Goal: Task Accomplishment & Management: Complete application form

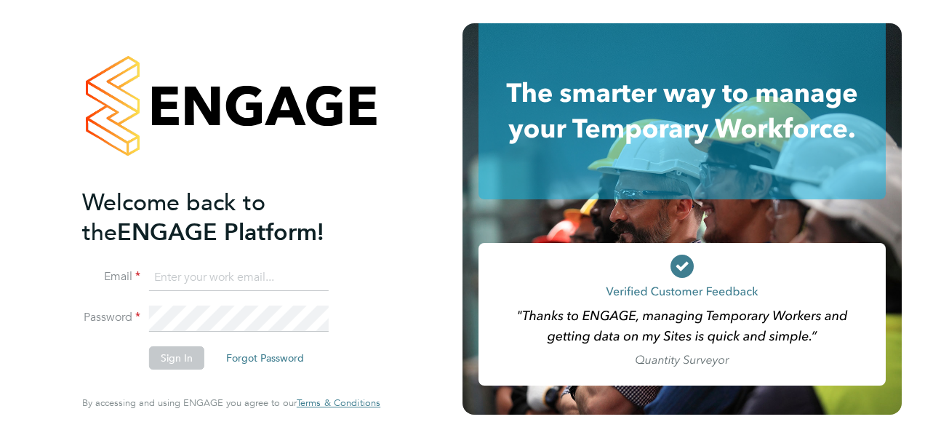
click at [199, 274] on input at bounding box center [239, 278] width 180 height 26
type input "sofia.bari@prsjobs.com"
click at [166, 361] on button "Sign In" at bounding box center [176, 357] width 55 height 23
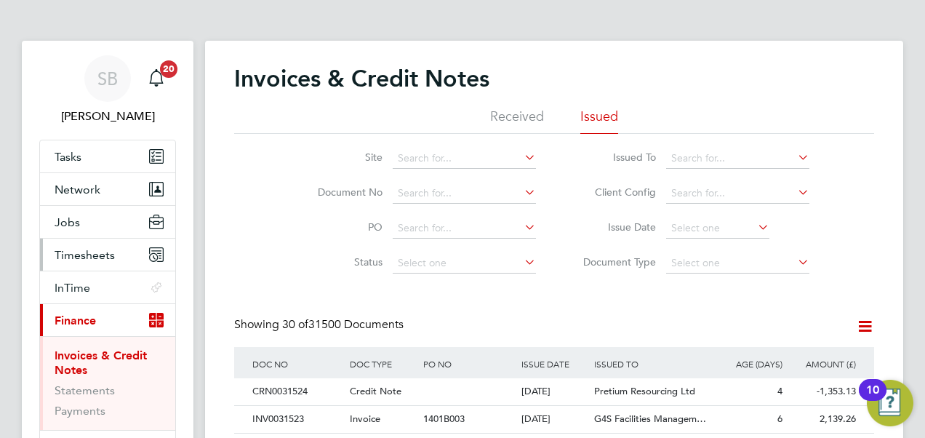
click at [105, 258] on span "Timesheets" at bounding box center [85, 255] width 60 height 14
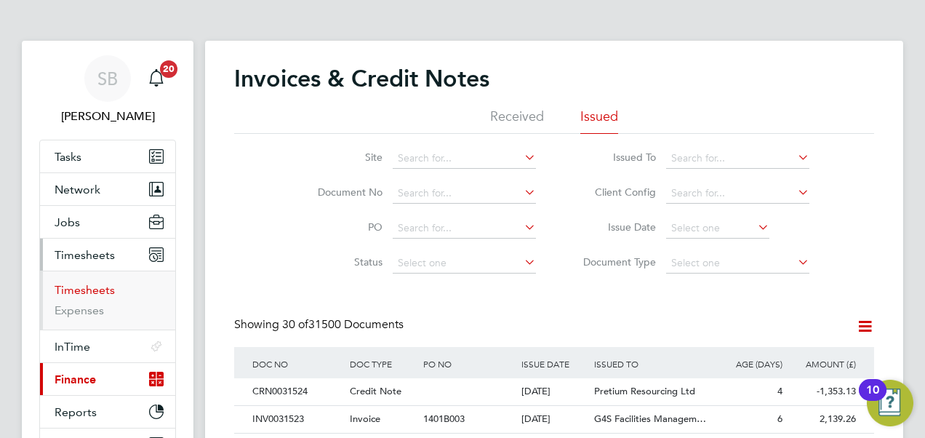
click at [84, 290] on link "Timesheets" at bounding box center [85, 290] width 60 height 14
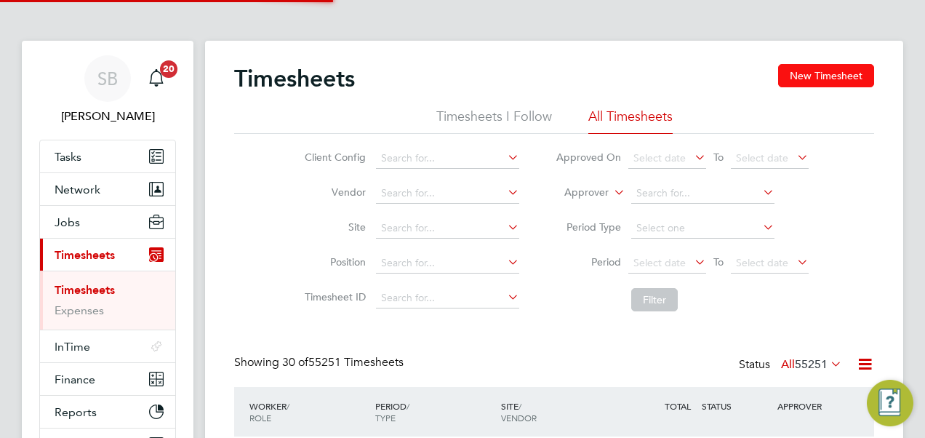
click at [813, 68] on button "New Timesheet" at bounding box center [826, 75] width 96 height 23
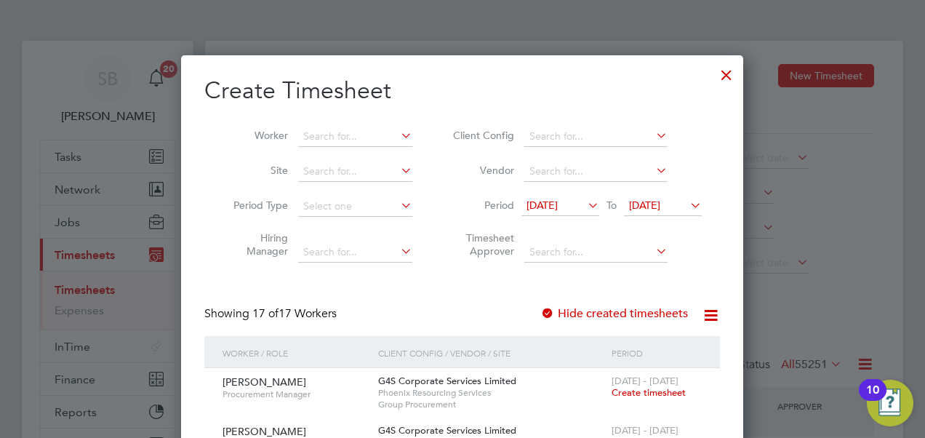
click at [585, 202] on icon at bounding box center [585, 205] width 0 height 20
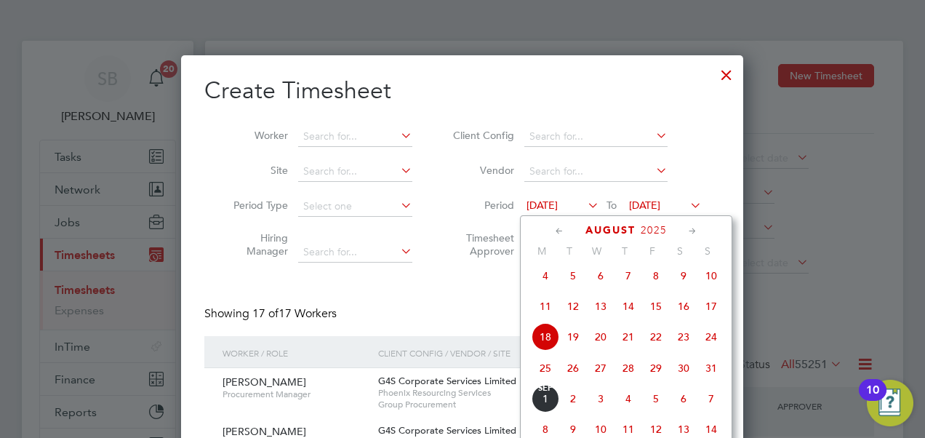
click at [560, 227] on icon at bounding box center [560, 231] width 14 height 16
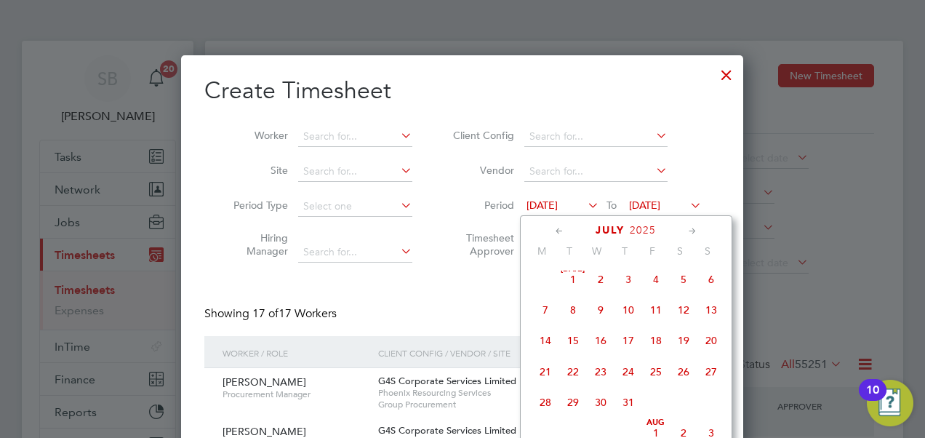
click at [711, 369] on span "27" at bounding box center [712, 372] width 28 height 28
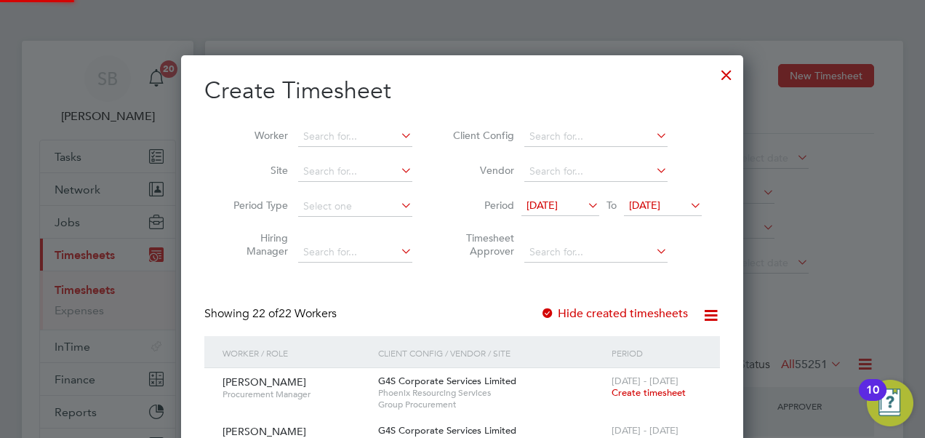
click at [661, 199] on span "[DATE]" at bounding box center [644, 205] width 31 height 13
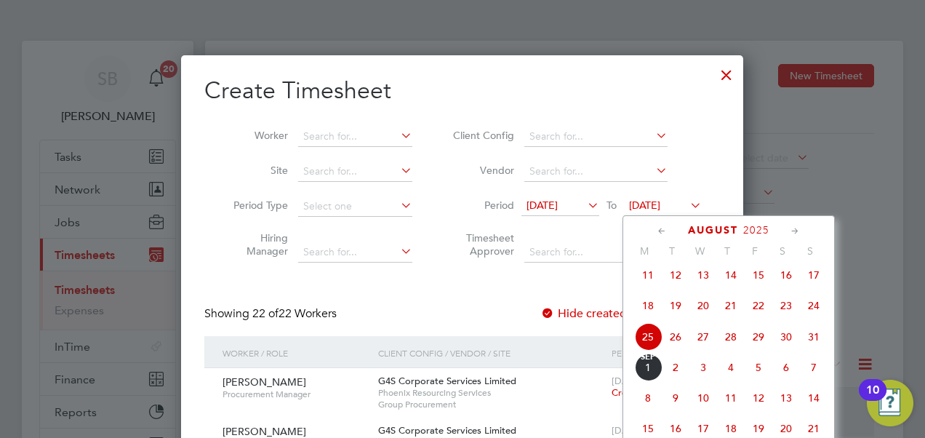
click at [815, 284] on span "17" at bounding box center [814, 275] width 28 height 28
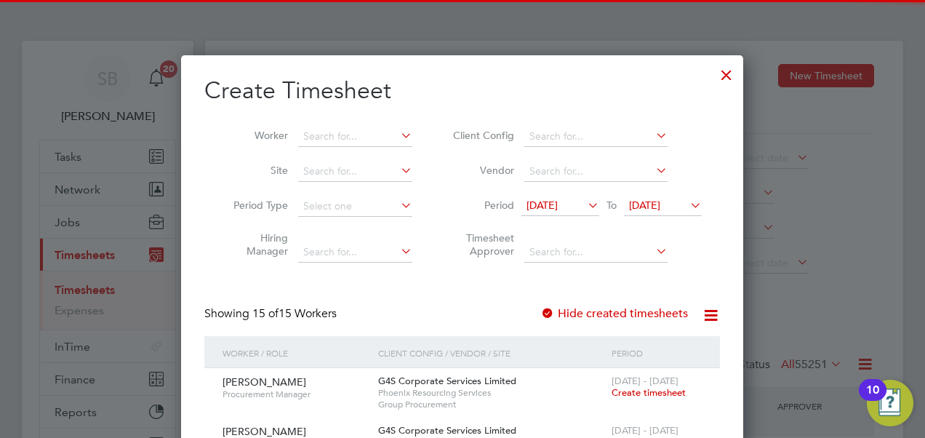
click at [346, 121] on li "Worker" at bounding box center [317, 136] width 226 height 35
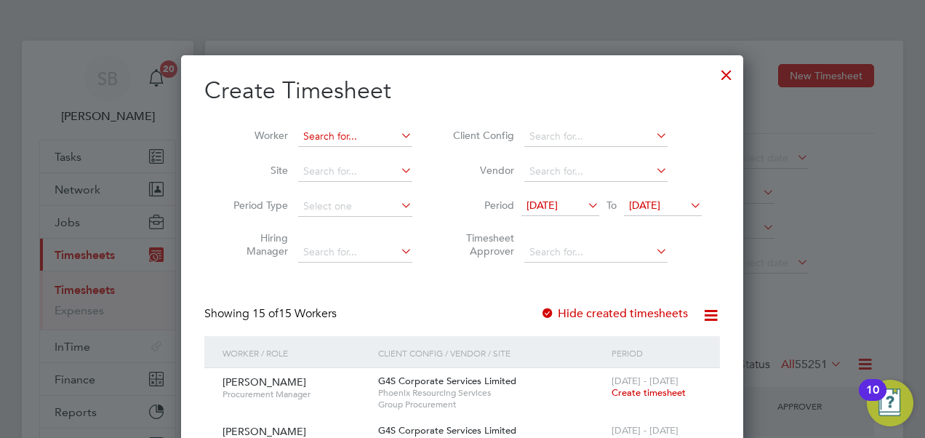
click at [340, 135] on input at bounding box center [355, 137] width 114 height 20
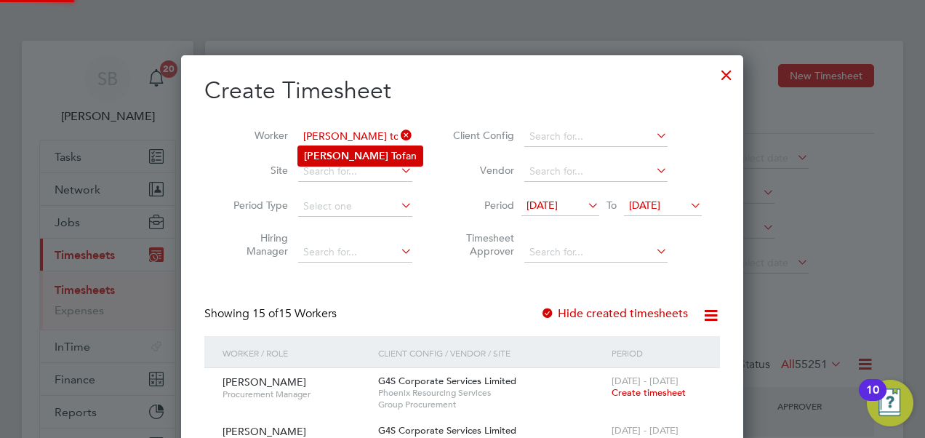
click at [362, 147] on li "[PERSON_NAME] fan" at bounding box center [360, 156] width 124 height 20
type input "[PERSON_NAME]"
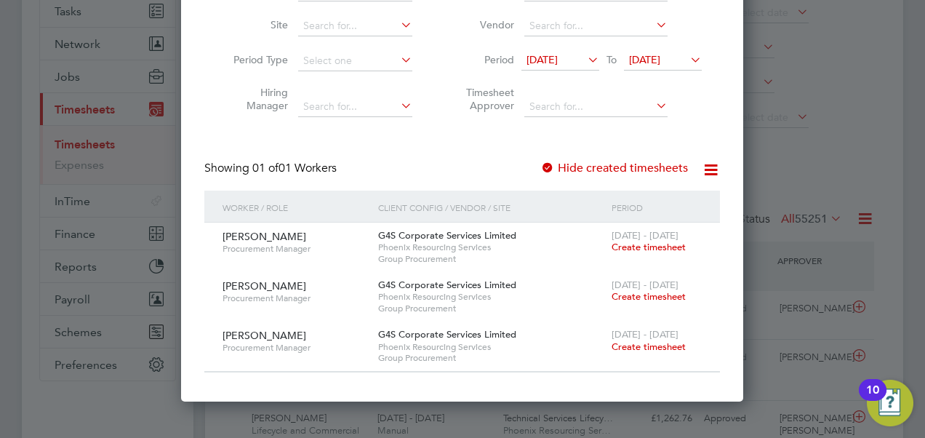
click at [631, 242] on span "Create timesheet" at bounding box center [649, 247] width 74 height 12
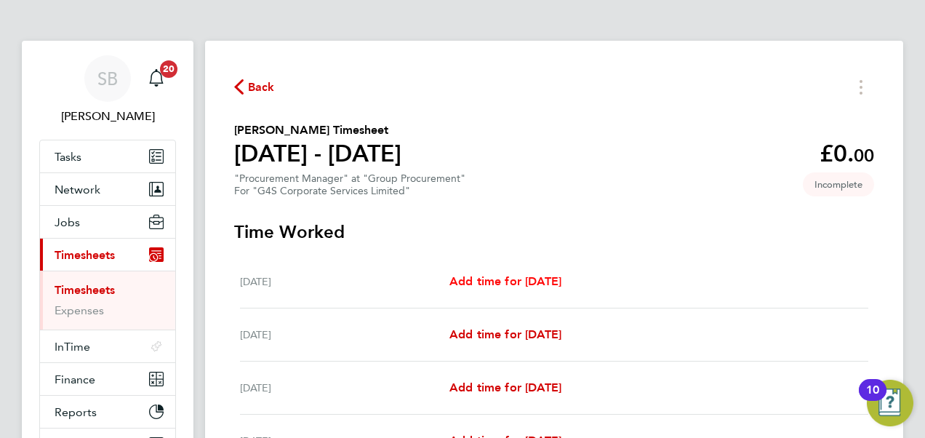
click at [535, 280] on span "Add time for [DATE]" at bounding box center [506, 281] width 112 height 14
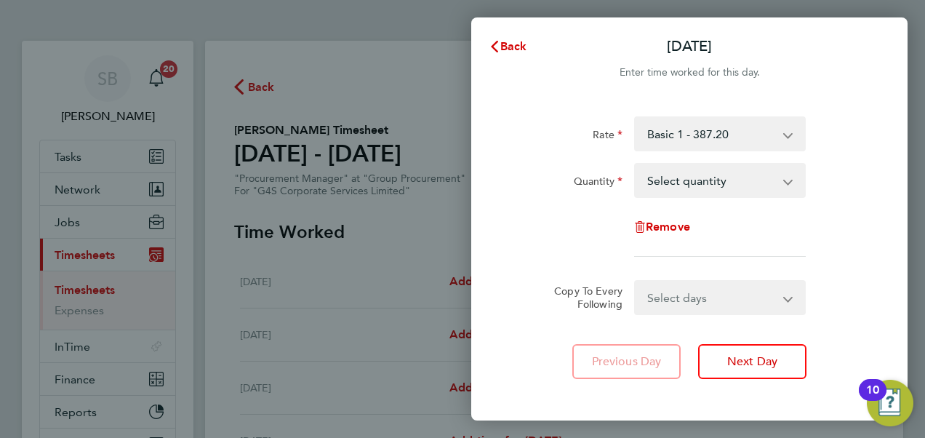
click at [694, 184] on select "Select quantity 0.5 1" at bounding box center [711, 180] width 151 height 32
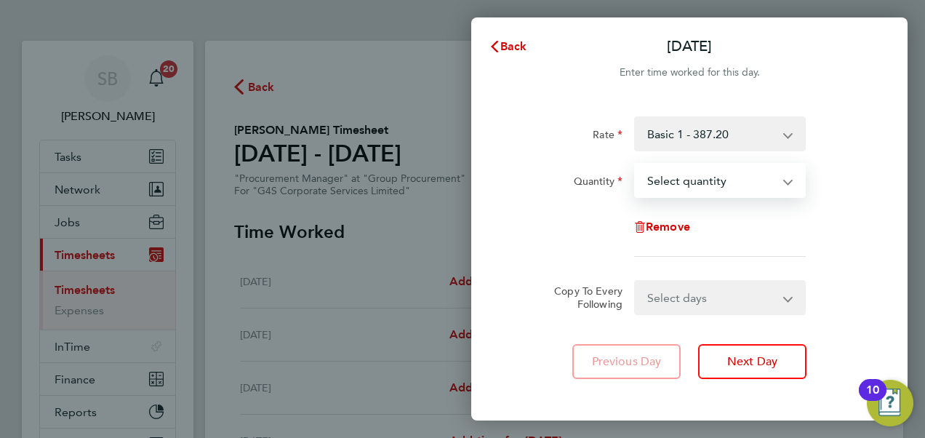
select select "1"
click at [636, 164] on select "Select quantity 0.5 1" at bounding box center [711, 180] width 151 height 32
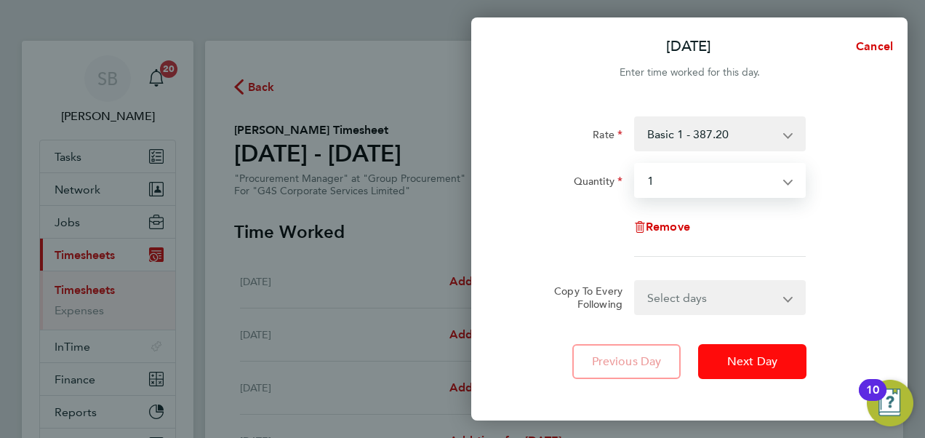
click at [742, 362] on span "Next Day" at bounding box center [753, 361] width 50 height 15
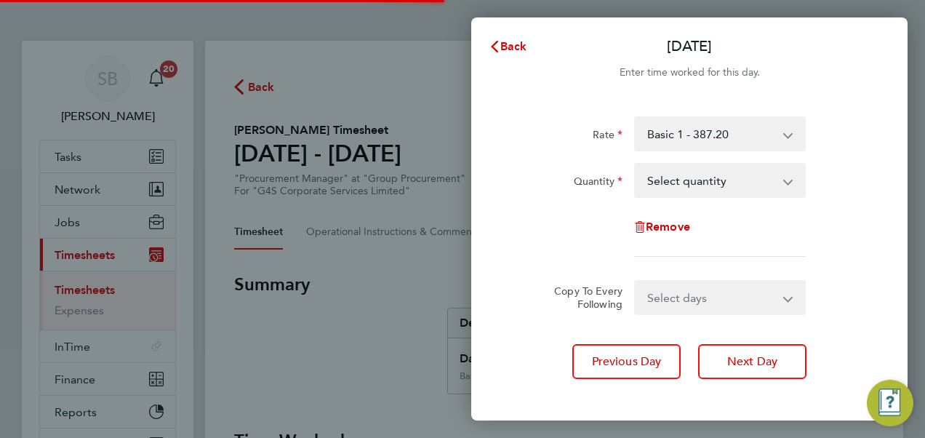
click at [714, 192] on select "Select quantity 0.5 1" at bounding box center [711, 180] width 151 height 32
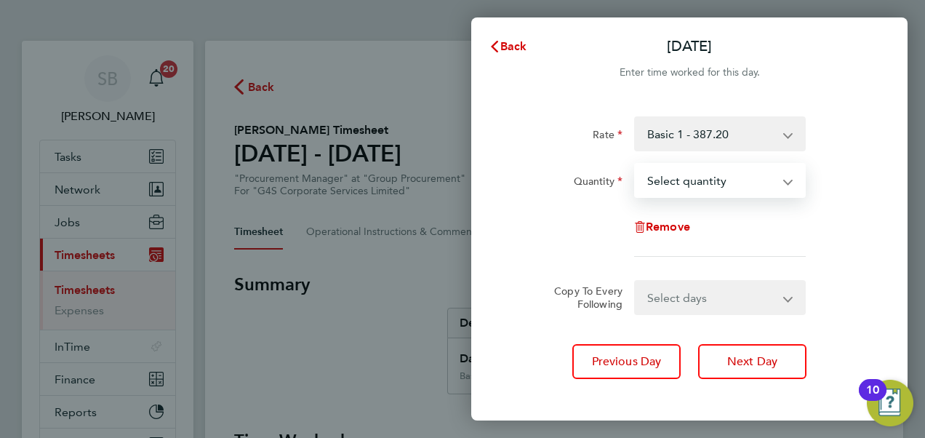
select select "1"
click at [636, 164] on select "Select quantity 0.5 1" at bounding box center [711, 180] width 151 height 32
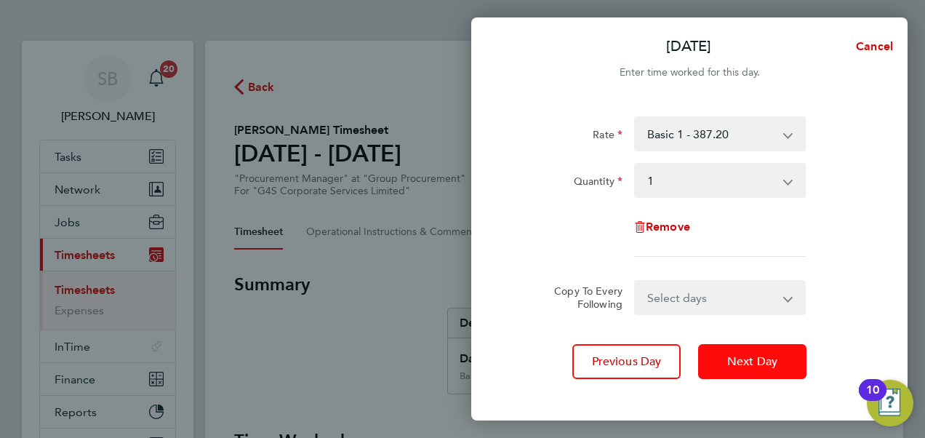
click at [745, 362] on span "Next Day" at bounding box center [753, 361] width 50 height 15
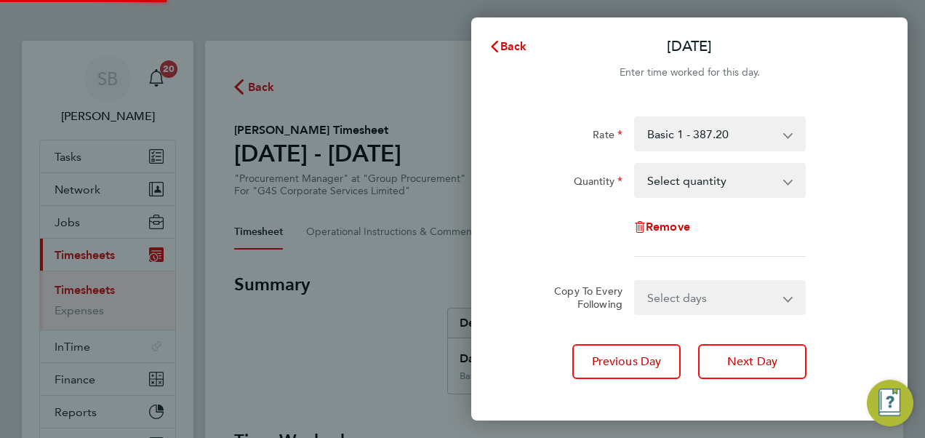
click at [673, 182] on select "Select quantity 0.5 1" at bounding box center [711, 180] width 151 height 32
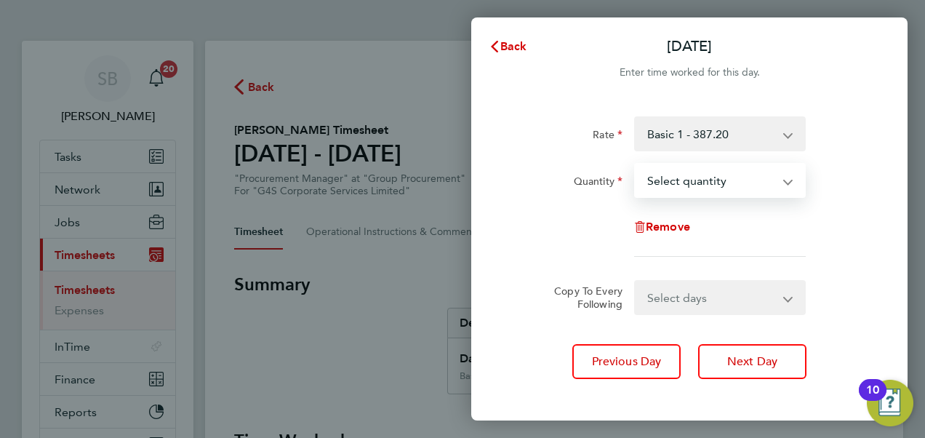
select select "1"
click at [636, 164] on select "Select quantity 0.5 1" at bounding box center [711, 180] width 151 height 32
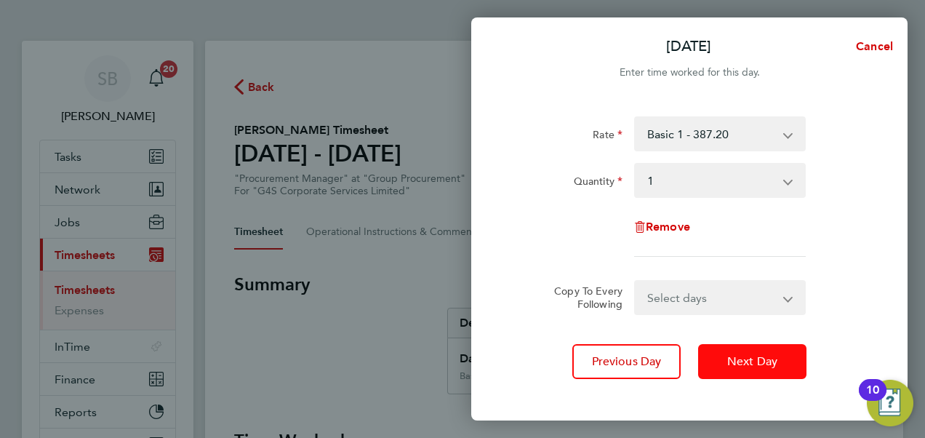
click at [746, 344] on button "Next Day" at bounding box center [752, 361] width 108 height 35
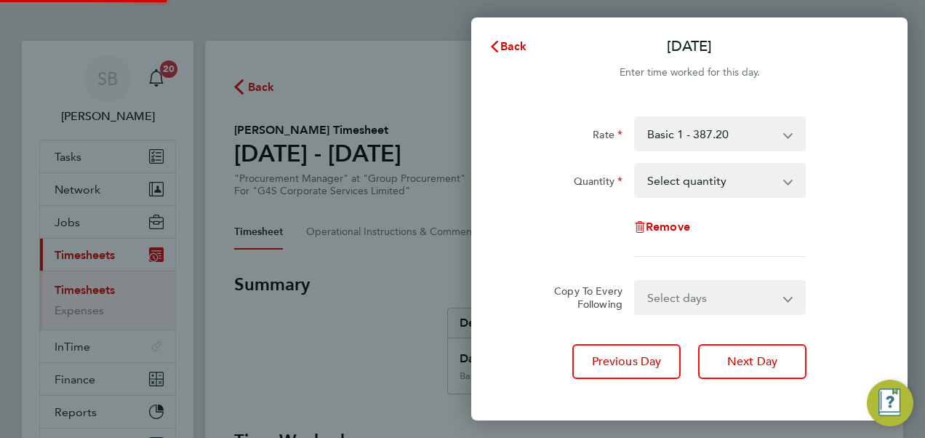
drag, startPoint x: 672, startPoint y: 183, endPoint x: 669, endPoint y: 197, distance: 14.8
click at [672, 183] on select "Select quantity 0.5 1" at bounding box center [711, 180] width 151 height 32
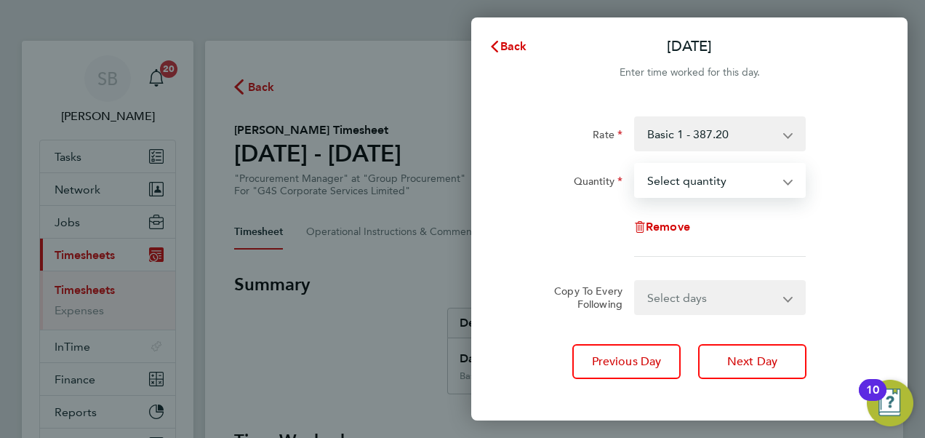
select select "1"
click at [636, 164] on select "Select quantity 0.5 1" at bounding box center [711, 180] width 151 height 32
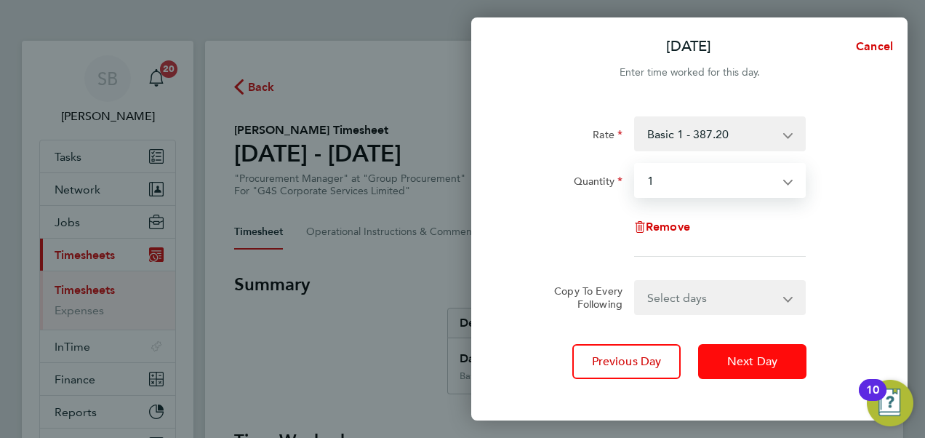
click at [757, 376] on button "Next Day" at bounding box center [752, 361] width 108 height 35
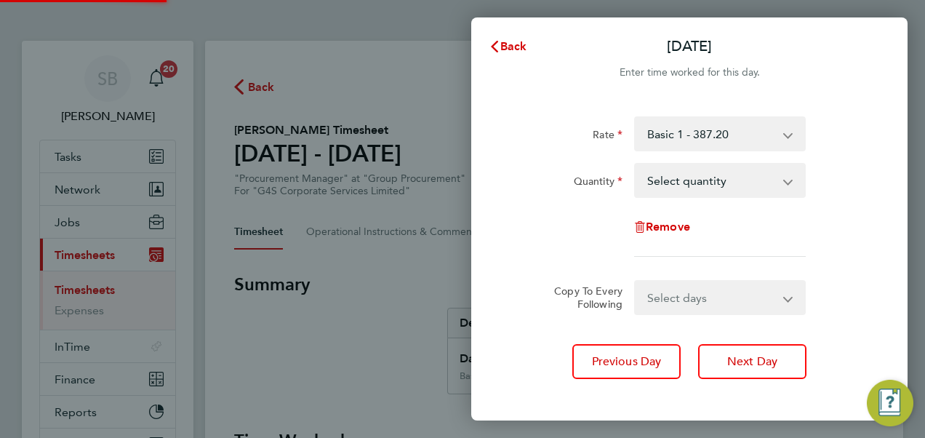
click at [701, 178] on select "Select quantity 0.5 1" at bounding box center [711, 180] width 151 height 32
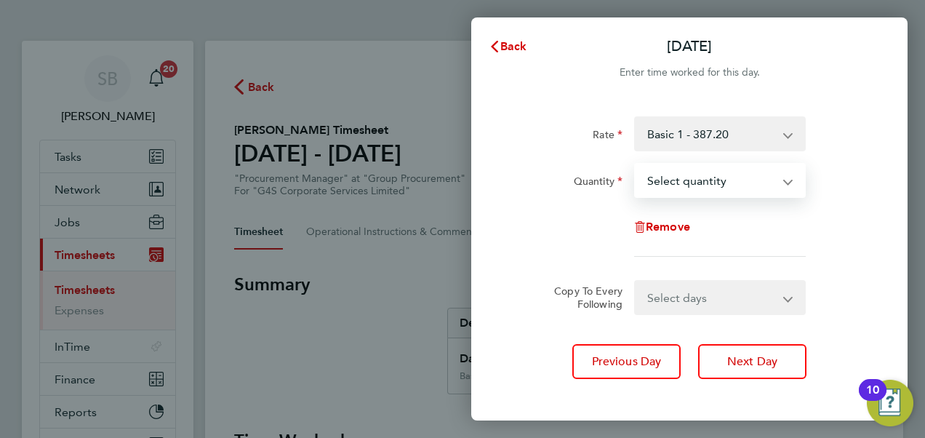
select select "1"
click at [636, 164] on select "Select quantity 0.5 1" at bounding box center [711, 180] width 151 height 32
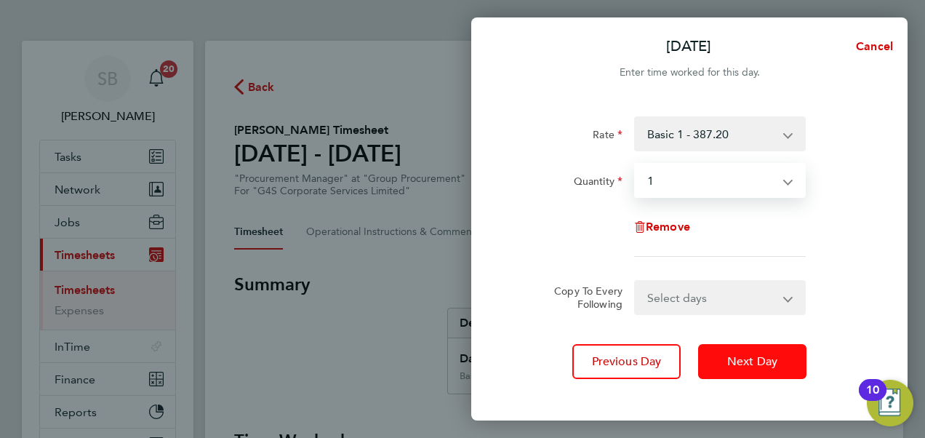
click at [783, 367] on button "Next Day" at bounding box center [752, 361] width 108 height 35
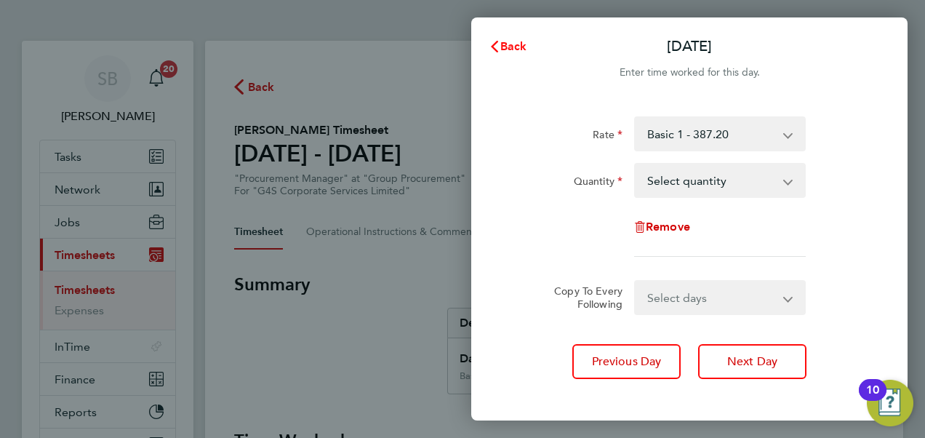
click at [496, 44] on icon "button" at bounding box center [495, 47] width 12 height 12
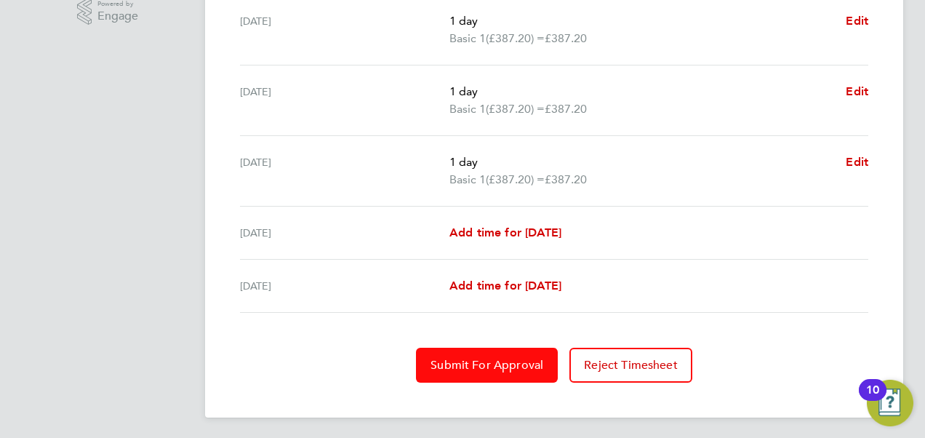
click at [482, 358] on span "Submit For Approval" at bounding box center [487, 365] width 113 height 15
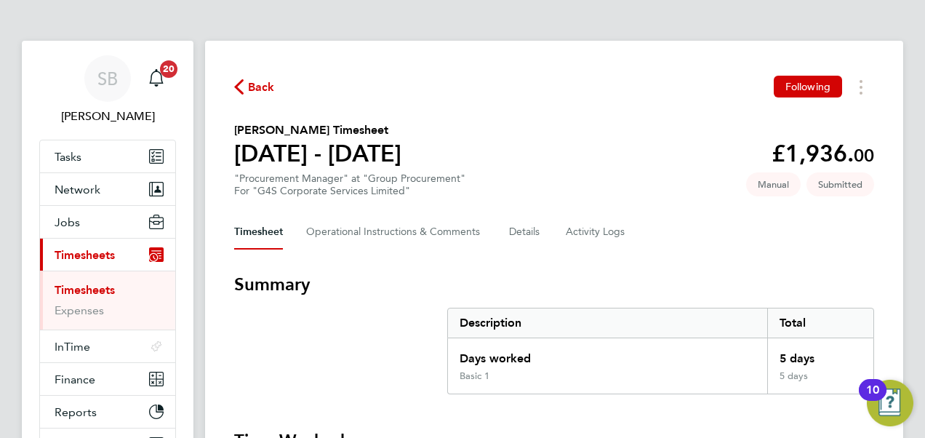
click at [92, 254] on span "Timesheets" at bounding box center [85, 255] width 60 height 14
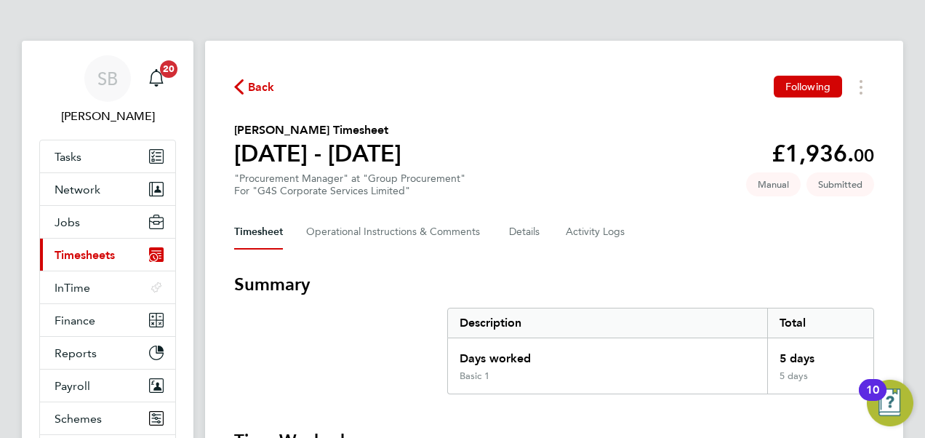
click at [95, 255] on span "Timesheets" at bounding box center [85, 255] width 60 height 14
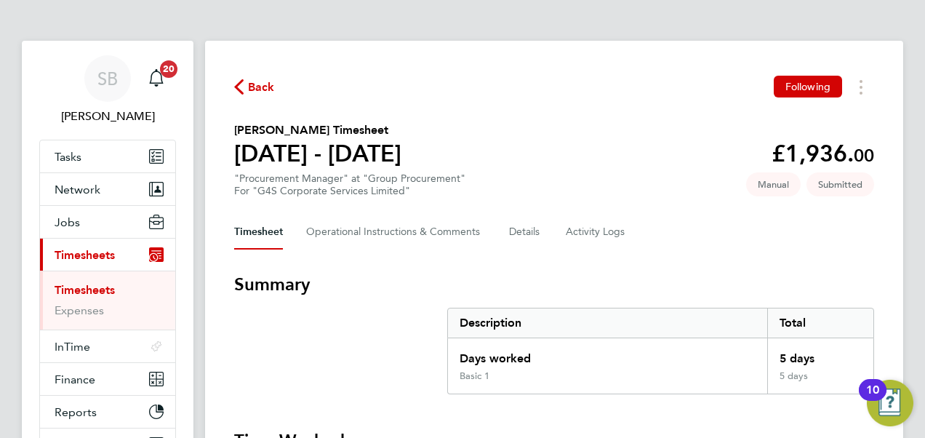
click at [88, 292] on link "Timesheets" at bounding box center [85, 290] width 60 height 14
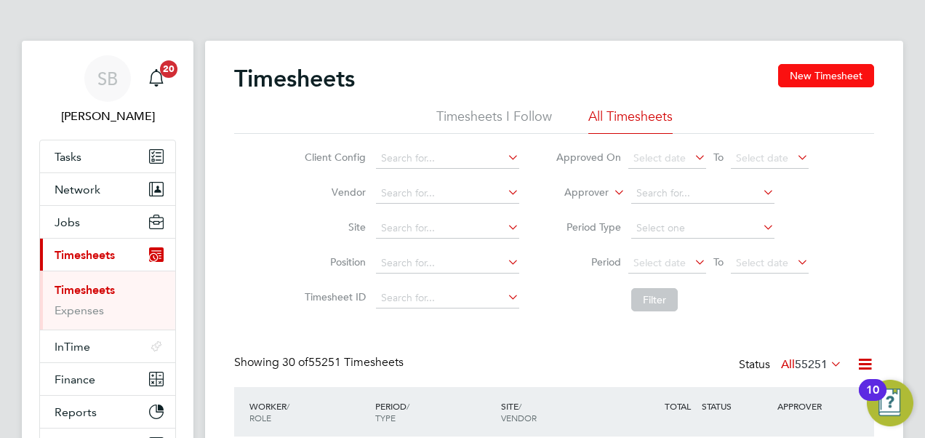
click at [850, 73] on button "New Timesheet" at bounding box center [826, 75] width 96 height 23
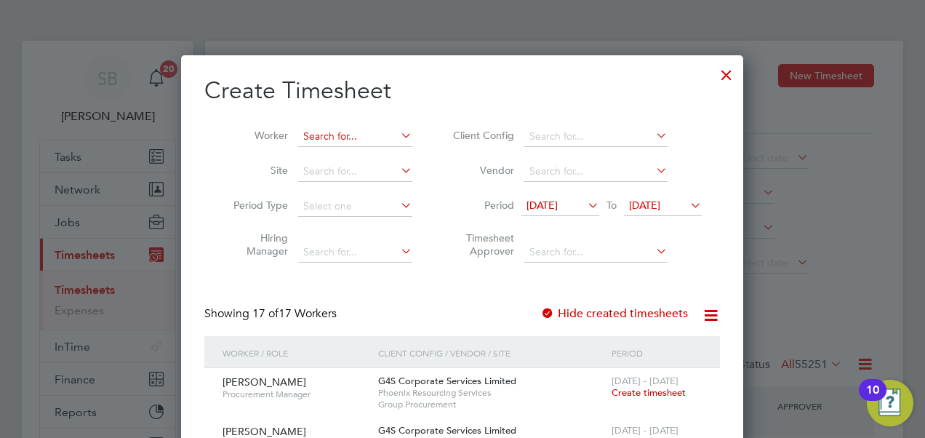
click at [367, 132] on input at bounding box center [355, 137] width 114 height 20
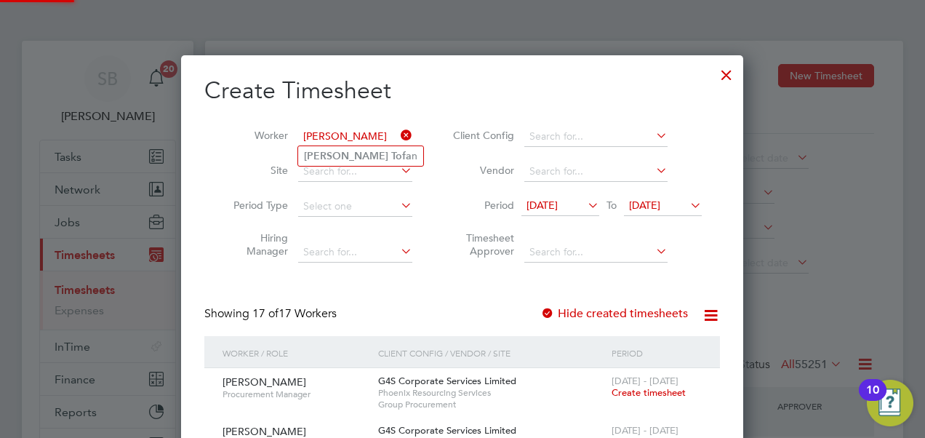
click at [391, 154] on b "Tofa" at bounding box center [401, 156] width 20 height 12
type input "[PERSON_NAME]"
click at [558, 207] on span "[DATE]" at bounding box center [542, 205] width 31 height 13
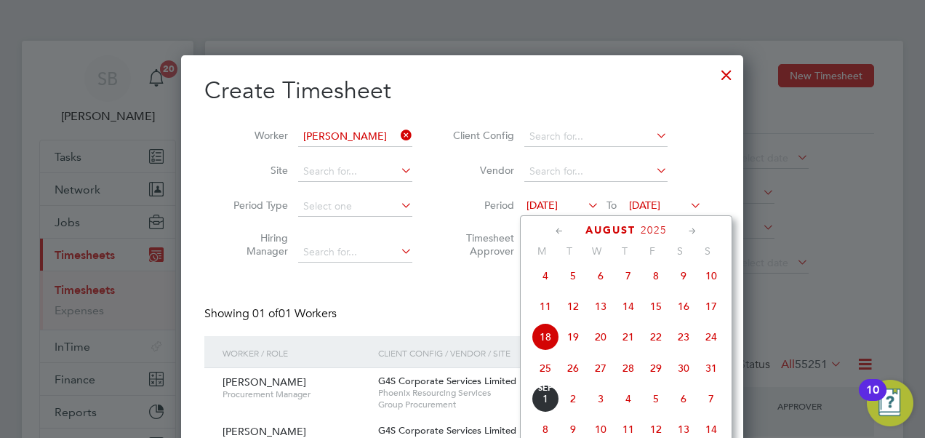
click at [557, 235] on icon at bounding box center [560, 231] width 14 height 16
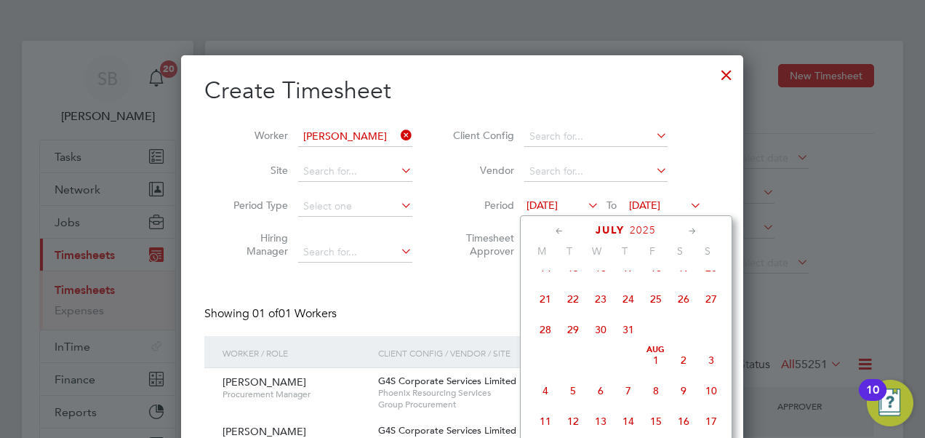
click at [706, 369] on span "3" at bounding box center [712, 360] width 28 height 28
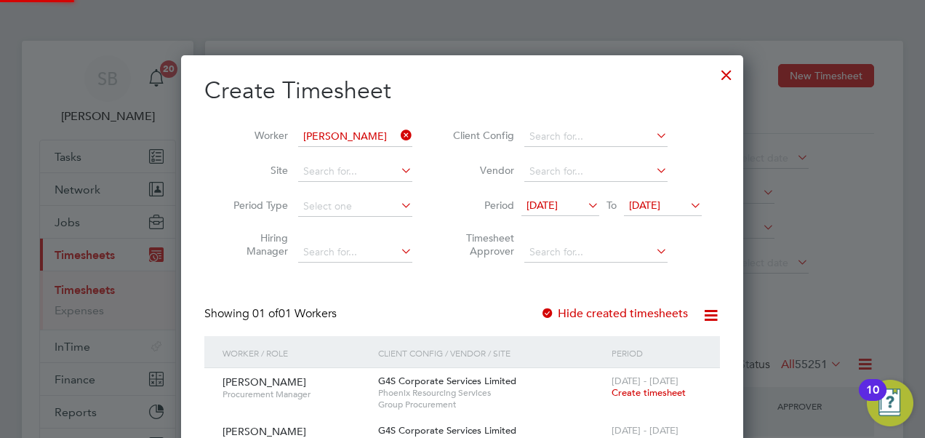
click at [658, 198] on span "[DATE]" at bounding box center [663, 206] width 78 height 20
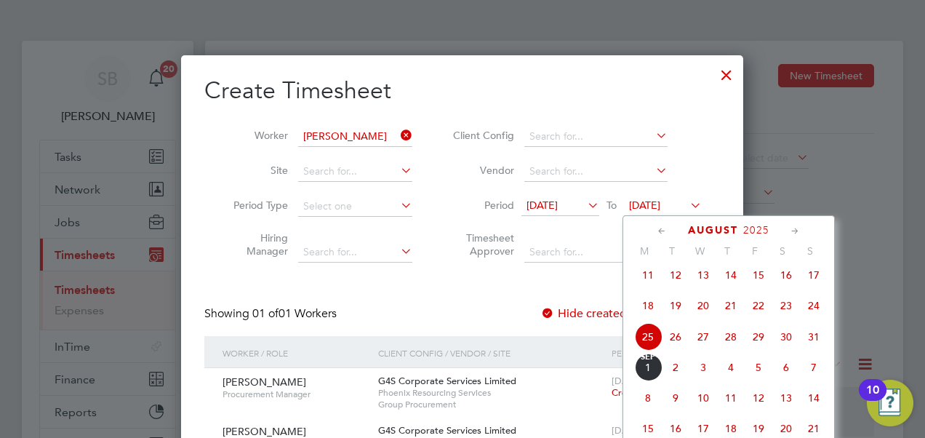
click at [645, 372] on span "[DATE]" at bounding box center [648, 368] width 28 height 28
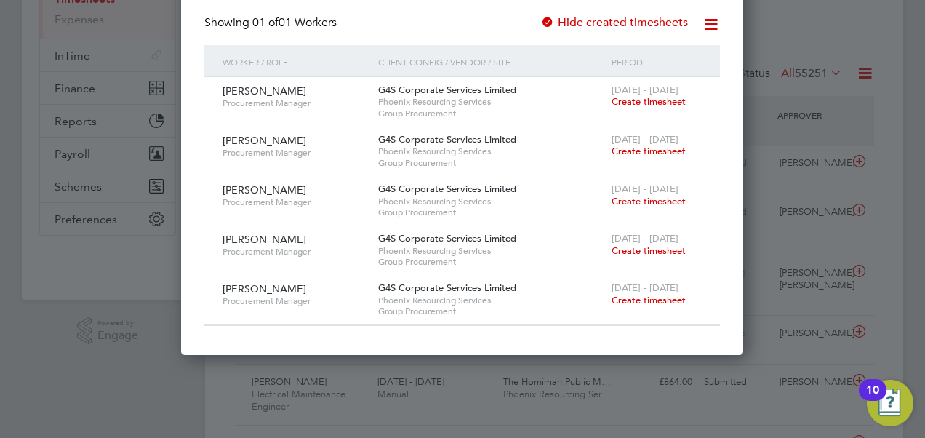
click at [635, 103] on span "Create timesheet" at bounding box center [649, 101] width 74 height 12
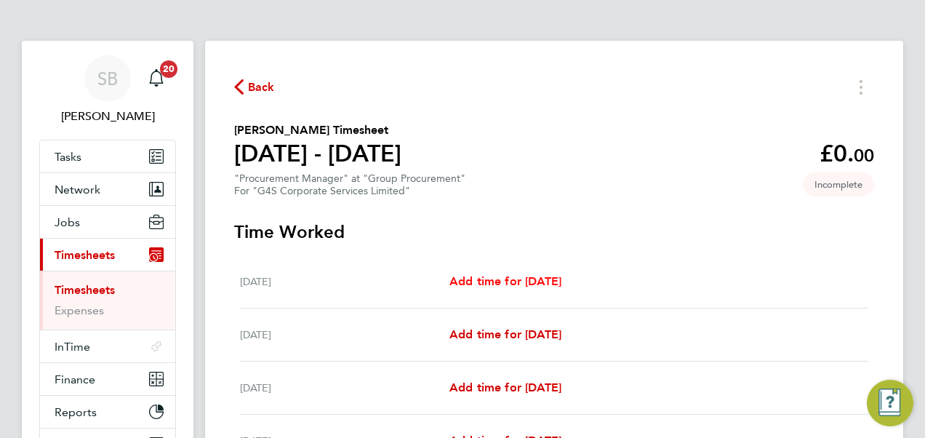
click at [509, 278] on span "Add time for [DATE]" at bounding box center [506, 281] width 112 height 14
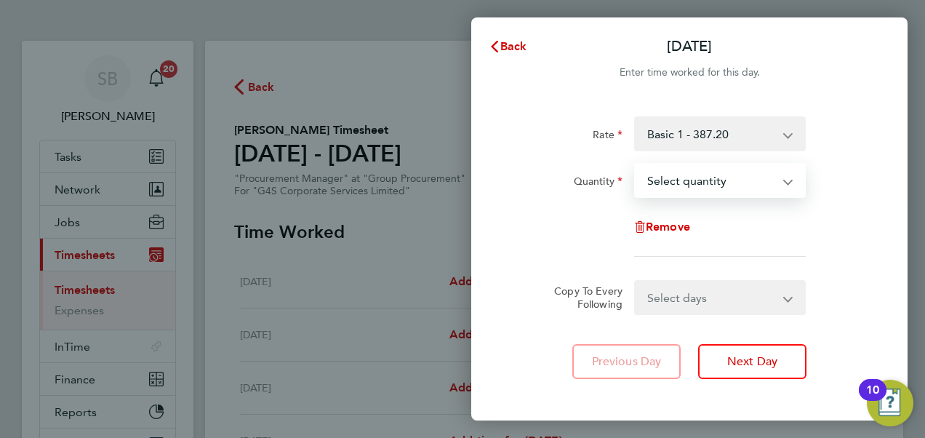
click at [698, 178] on select "Select quantity 0.5 1" at bounding box center [711, 180] width 151 height 32
select select "1"
click at [636, 164] on select "Select quantity 0.5 1" at bounding box center [711, 180] width 151 height 32
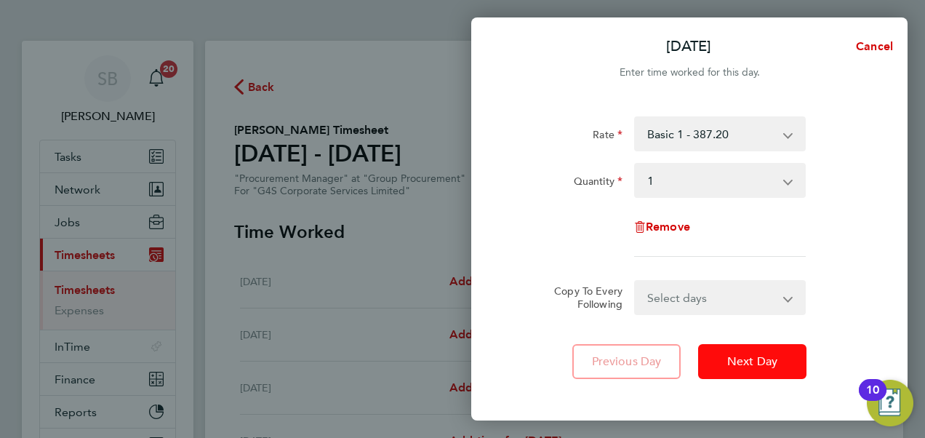
drag, startPoint x: 739, startPoint y: 367, endPoint x: 730, endPoint y: 337, distance: 31.3
click at [739, 364] on span "Next Day" at bounding box center [753, 361] width 50 height 15
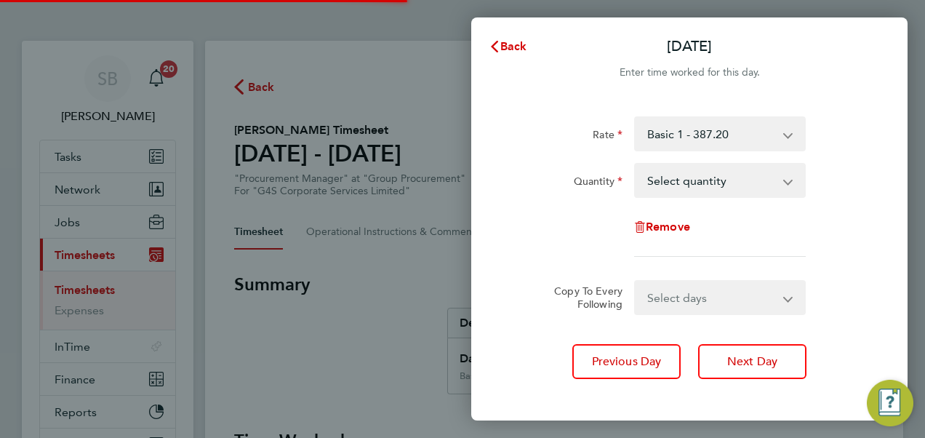
click at [680, 187] on select "Select quantity 0.5 1" at bounding box center [711, 180] width 151 height 32
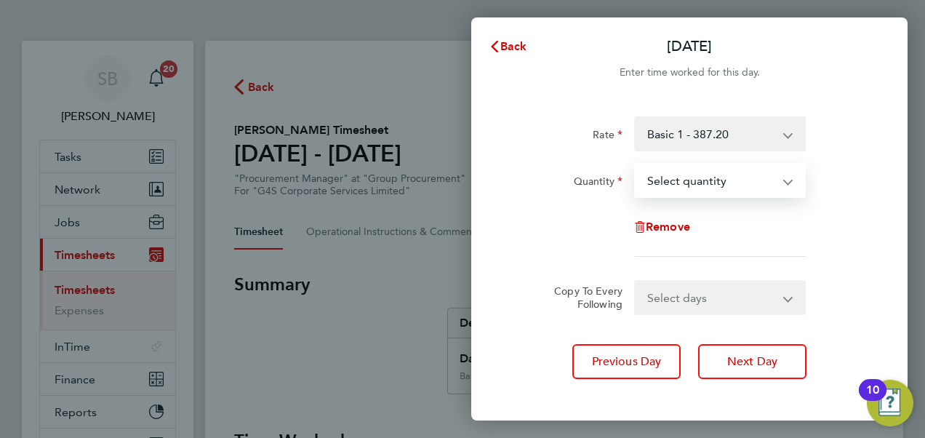
select select "1"
click at [636, 164] on select "Select quantity 0.5 1" at bounding box center [711, 180] width 151 height 32
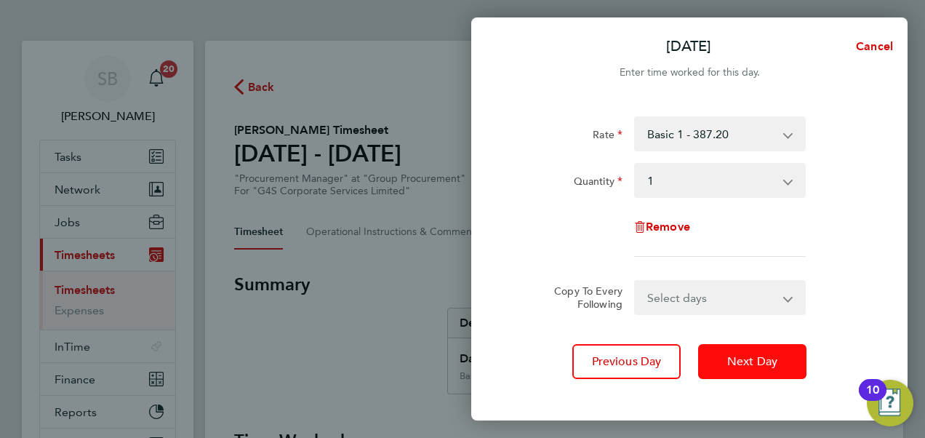
click at [757, 359] on span "Next Day" at bounding box center [753, 361] width 50 height 15
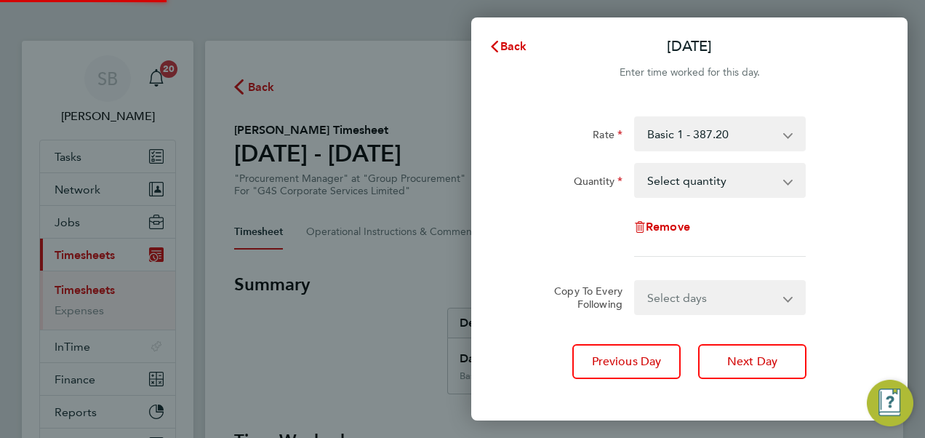
click at [685, 180] on select "Select quantity 0.5 1" at bounding box center [711, 180] width 151 height 32
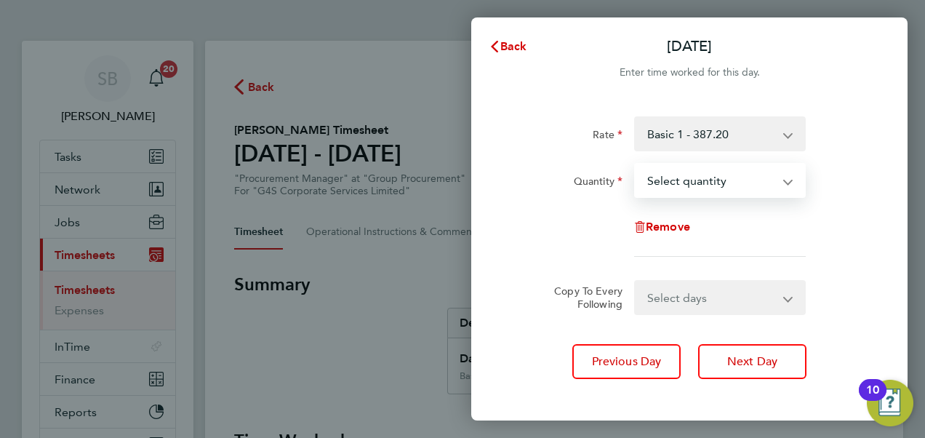
select select "1"
click at [636, 164] on select "Select quantity 0.5 1" at bounding box center [711, 180] width 151 height 32
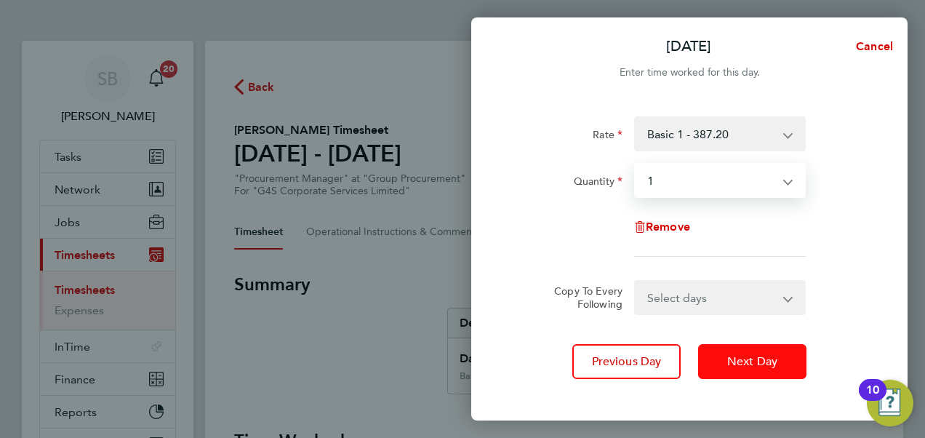
click at [753, 360] on span "Next Day" at bounding box center [753, 361] width 50 height 15
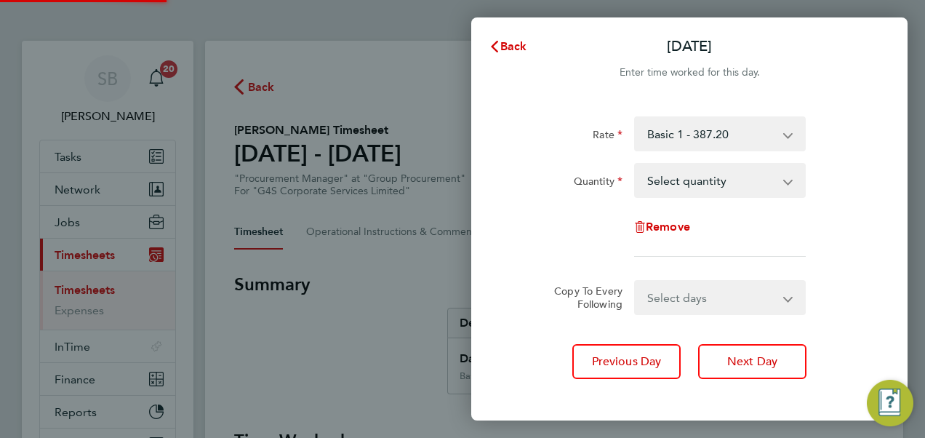
click at [674, 173] on select "Select quantity 0.5 1" at bounding box center [711, 180] width 151 height 32
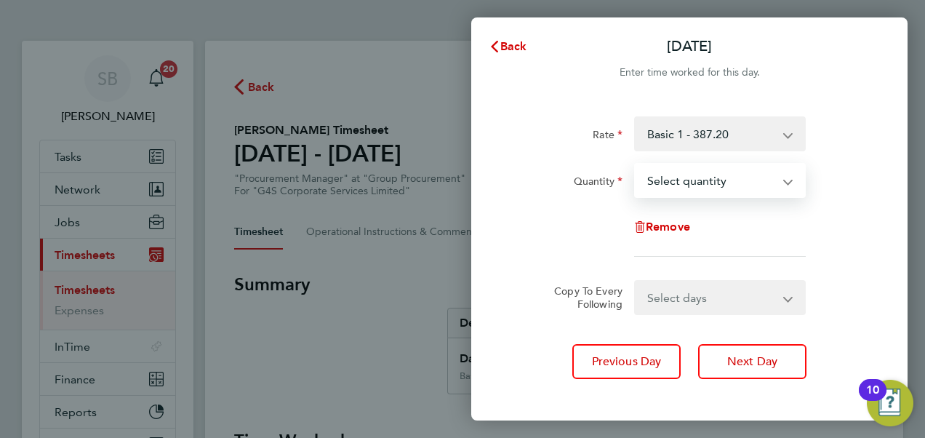
select select "1"
click at [636, 164] on select "Select quantity 0.5 1" at bounding box center [711, 180] width 151 height 32
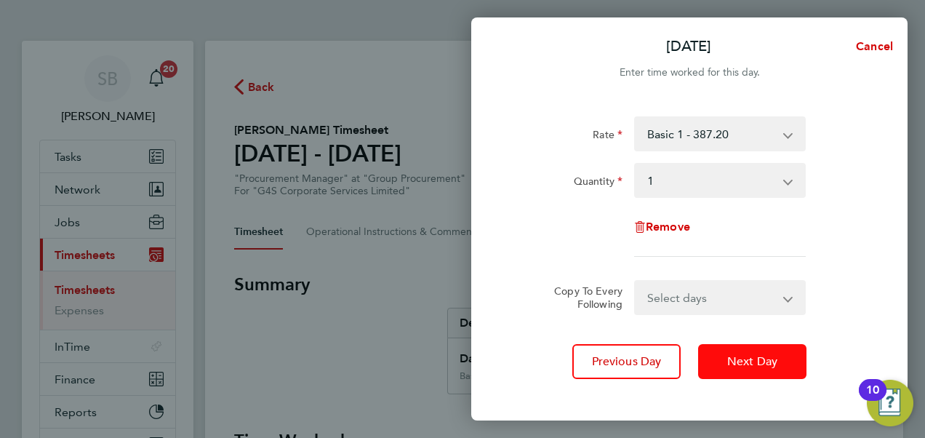
click at [745, 372] on button "Next Day" at bounding box center [752, 361] width 108 height 35
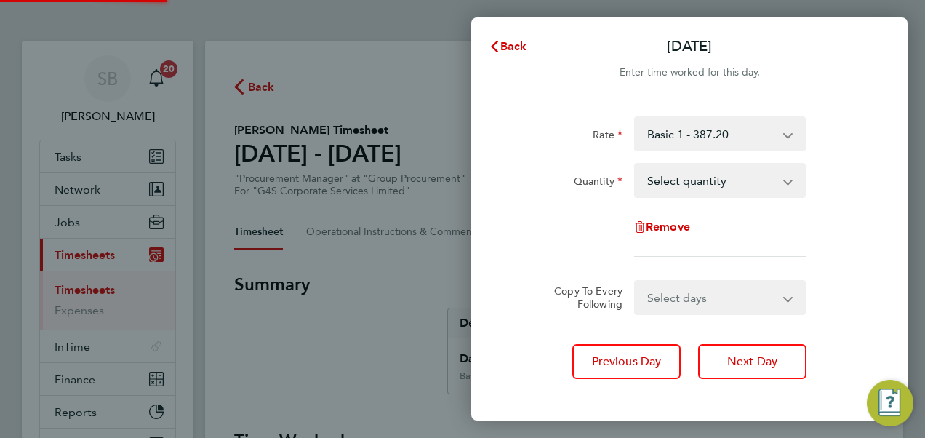
click at [675, 180] on select "Select quantity 0.5 1" at bounding box center [711, 180] width 151 height 32
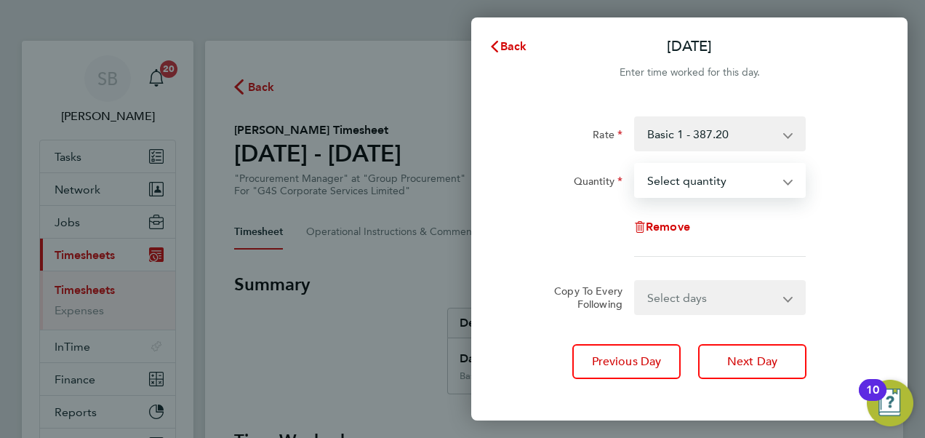
select select "1"
click at [636, 164] on select "Select quantity 0.5 1" at bounding box center [711, 180] width 151 height 32
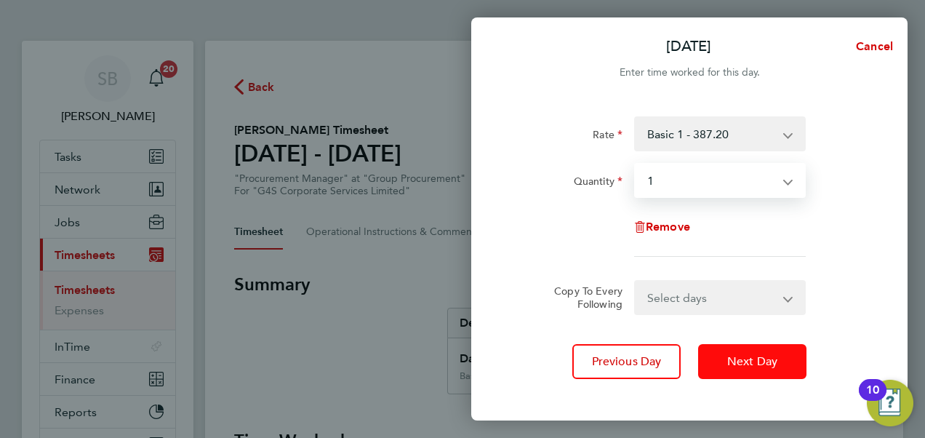
click at [729, 354] on span "Next Day" at bounding box center [753, 361] width 50 height 15
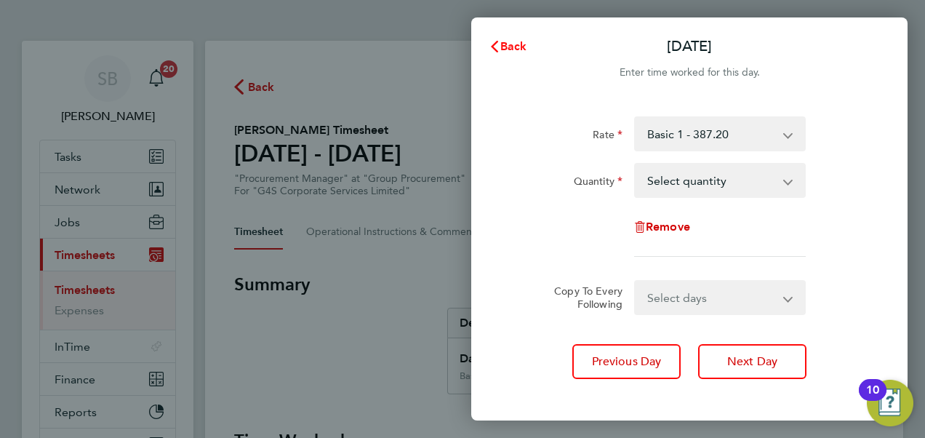
click at [509, 44] on span "Back" at bounding box center [514, 46] width 27 height 14
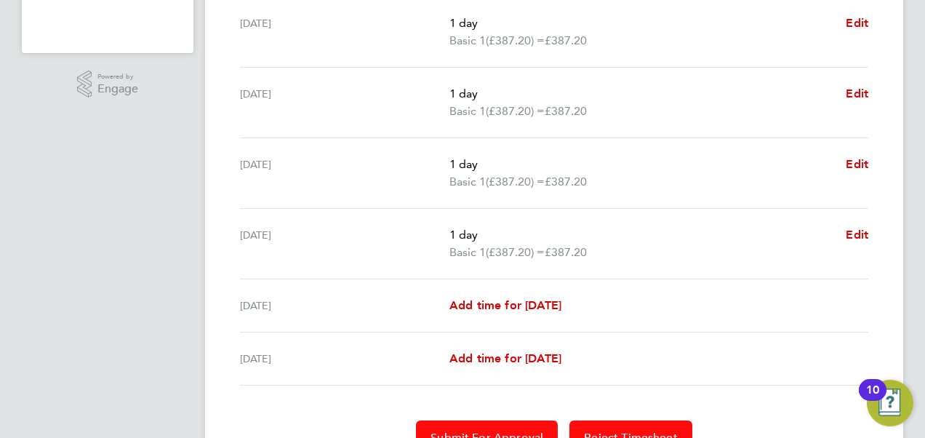
drag, startPoint x: 518, startPoint y: 428, endPoint x: 526, endPoint y: 421, distance: 10.3
click at [518, 431] on span "Submit For Approval" at bounding box center [487, 438] width 113 height 15
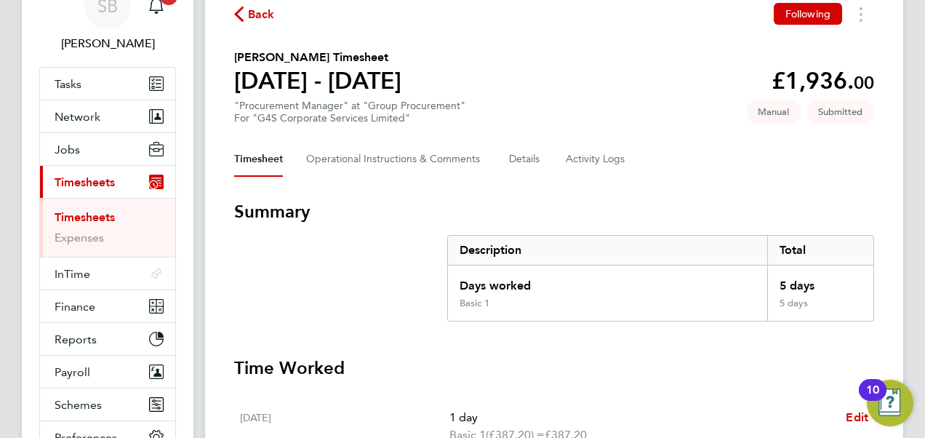
click at [71, 177] on span "Timesheets" at bounding box center [85, 182] width 60 height 14
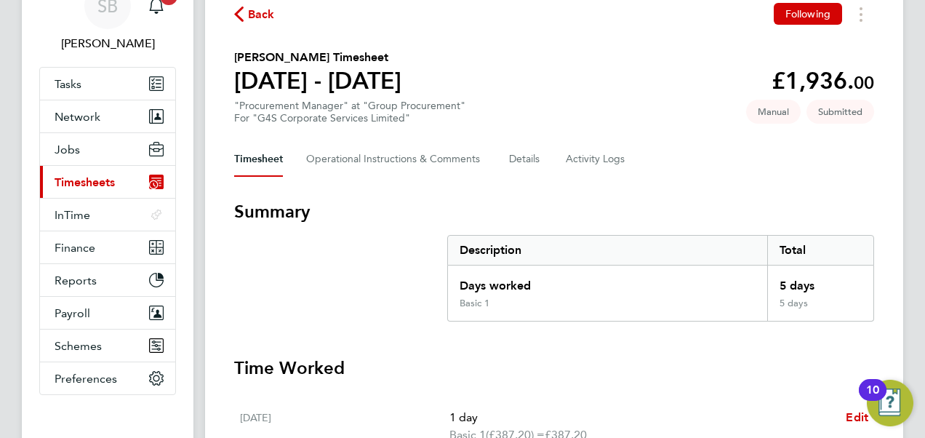
click at [84, 180] on span "Timesheets" at bounding box center [85, 182] width 60 height 14
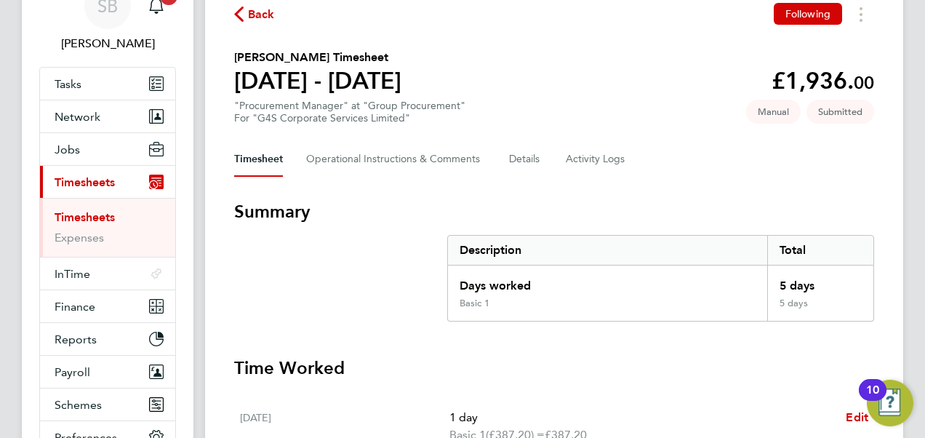
click at [84, 218] on link "Timesheets" at bounding box center [85, 217] width 60 height 14
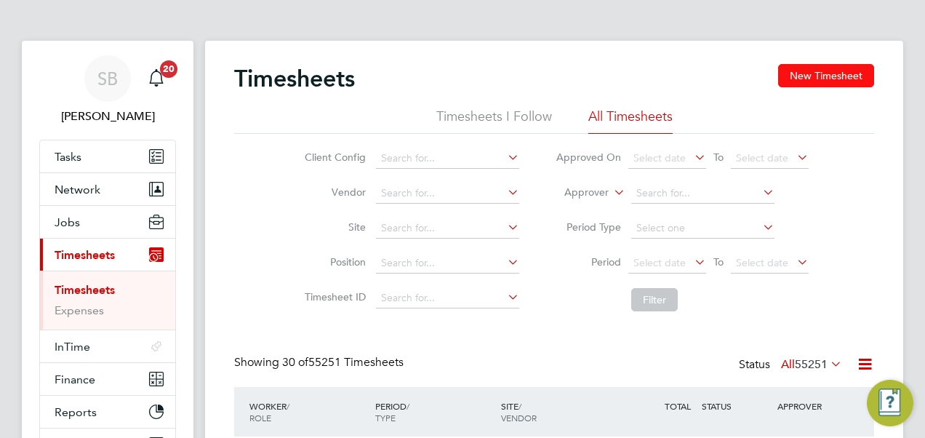
click at [818, 74] on button "New Timesheet" at bounding box center [826, 75] width 96 height 23
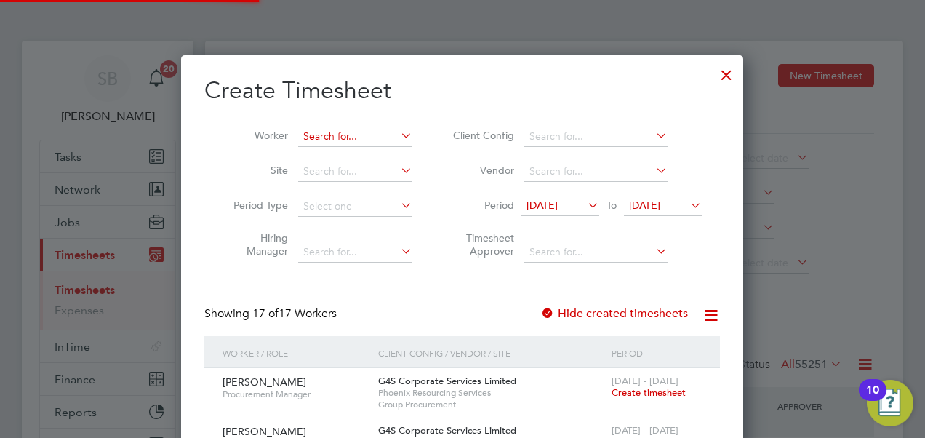
click at [372, 135] on input at bounding box center [355, 137] width 114 height 20
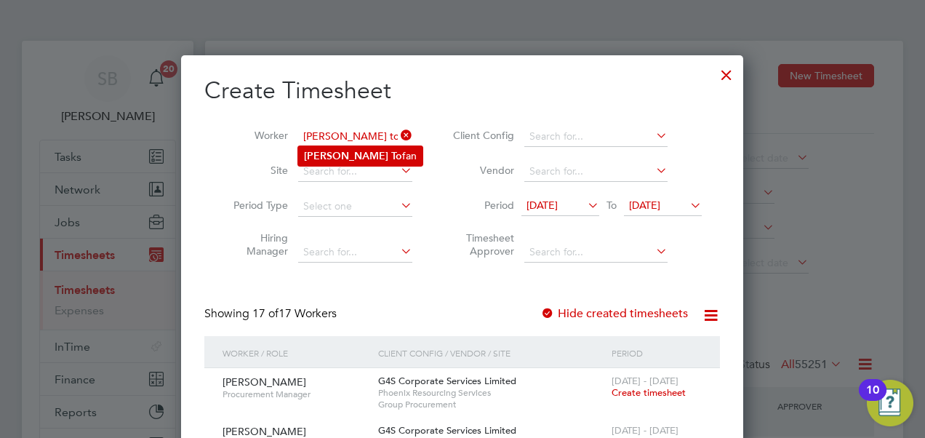
click at [368, 148] on li "[PERSON_NAME] fan" at bounding box center [360, 156] width 124 height 20
type input "[PERSON_NAME]"
click at [543, 204] on span "[DATE]" at bounding box center [542, 205] width 31 height 13
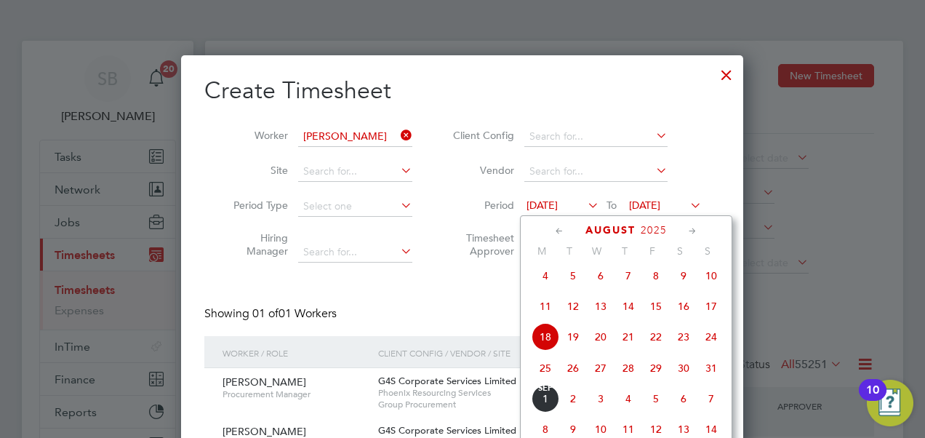
click at [562, 232] on icon at bounding box center [560, 231] width 14 height 16
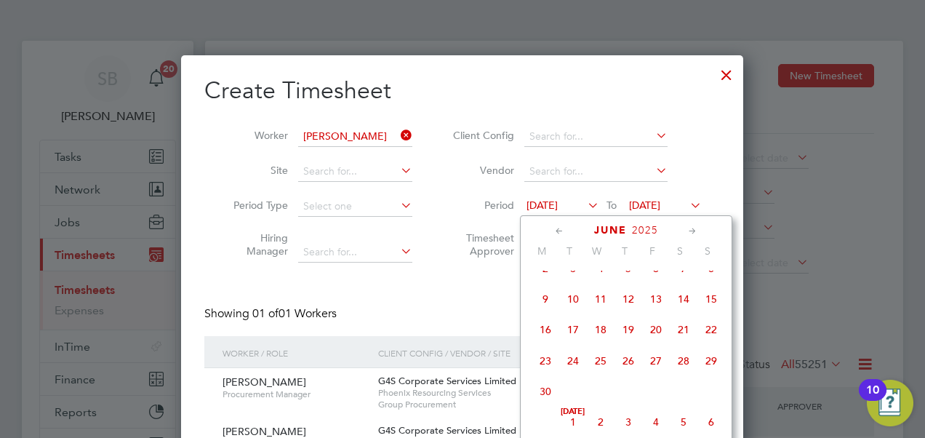
click at [709, 277] on span "8" at bounding box center [712, 269] width 28 height 28
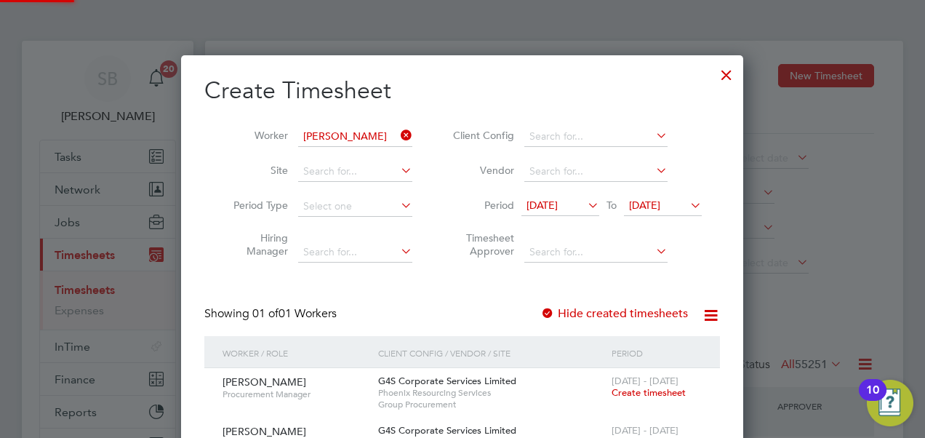
click at [652, 206] on span "[DATE]" at bounding box center [644, 205] width 31 height 13
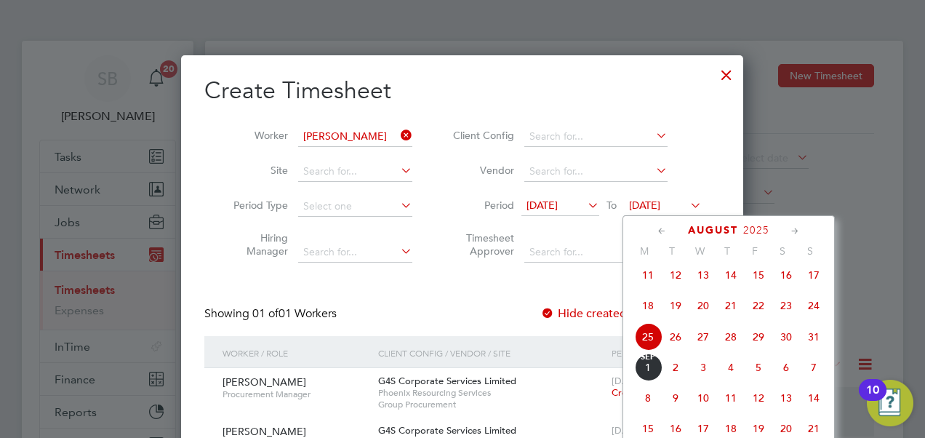
click at [649, 380] on span "[DATE]" at bounding box center [648, 368] width 28 height 28
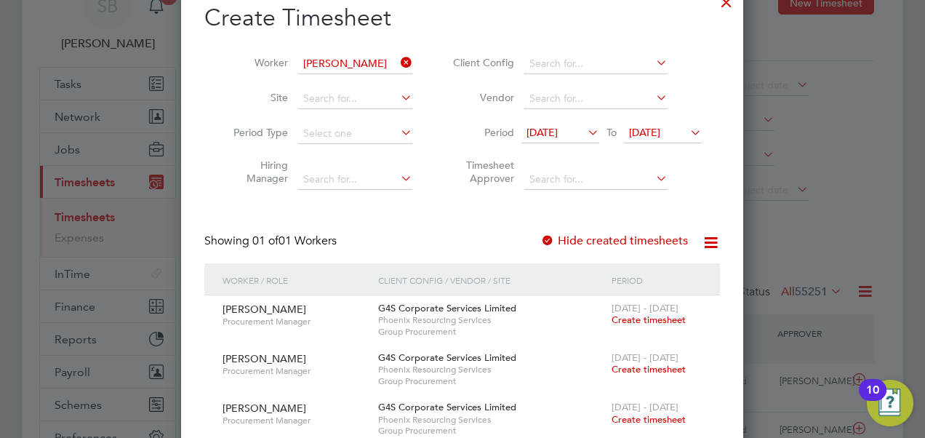
click at [663, 314] on span "Create timesheet" at bounding box center [649, 320] width 74 height 12
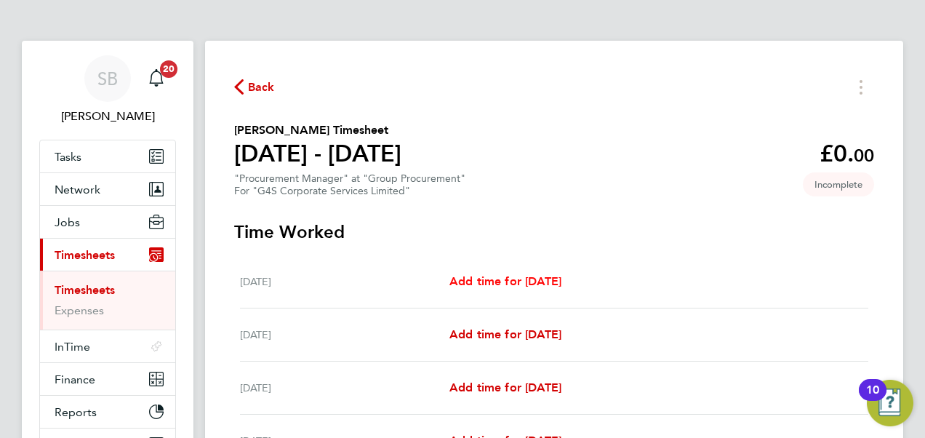
click at [475, 274] on span "Add time for [DATE]" at bounding box center [506, 281] width 112 height 14
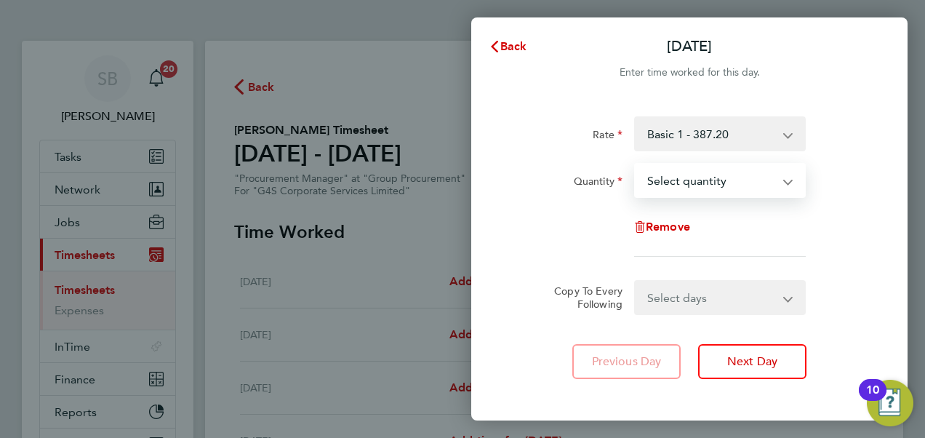
click at [694, 181] on select "Select quantity 0.5 1" at bounding box center [711, 180] width 151 height 32
select select "1"
click at [636, 164] on select "Select quantity 0.5 1" at bounding box center [711, 180] width 151 height 32
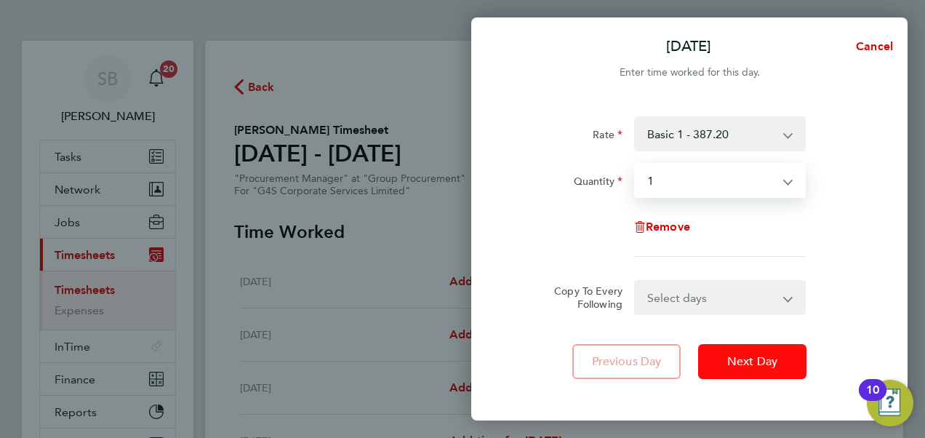
click at [757, 367] on span "Next Day" at bounding box center [753, 361] width 50 height 15
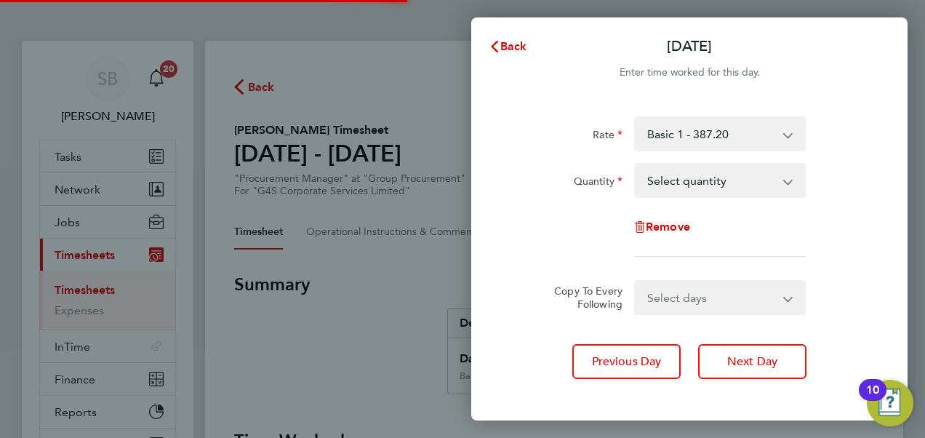
click at [674, 176] on select "Select quantity 0.5 1" at bounding box center [711, 180] width 151 height 32
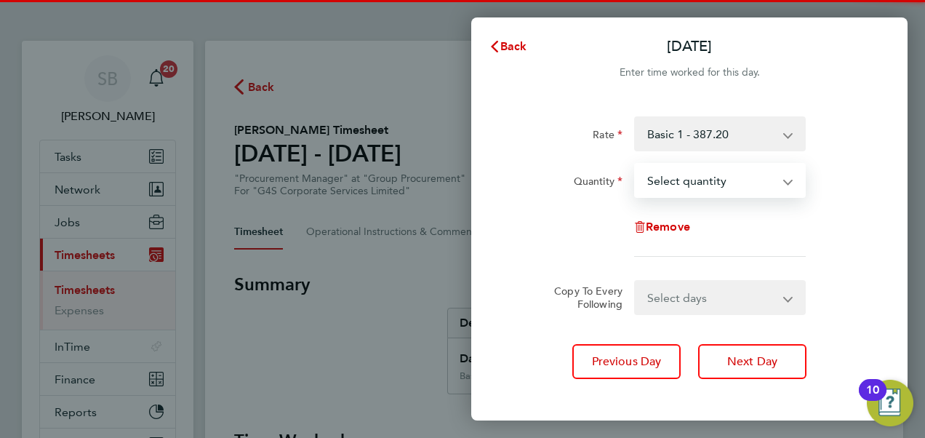
select select "1"
click at [636, 164] on select "Select quantity 0.5 1" at bounding box center [711, 180] width 151 height 32
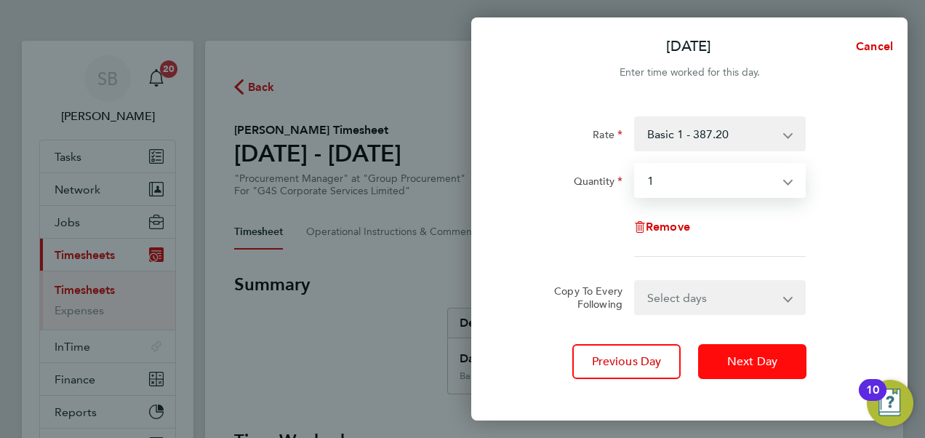
drag, startPoint x: 766, startPoint y: 356, endPoint x: 746, endPoint y: 274, distance: 84.7
click at [767, 356] on span "Next Day" at bounding box center [753, 361] width 50 height 15
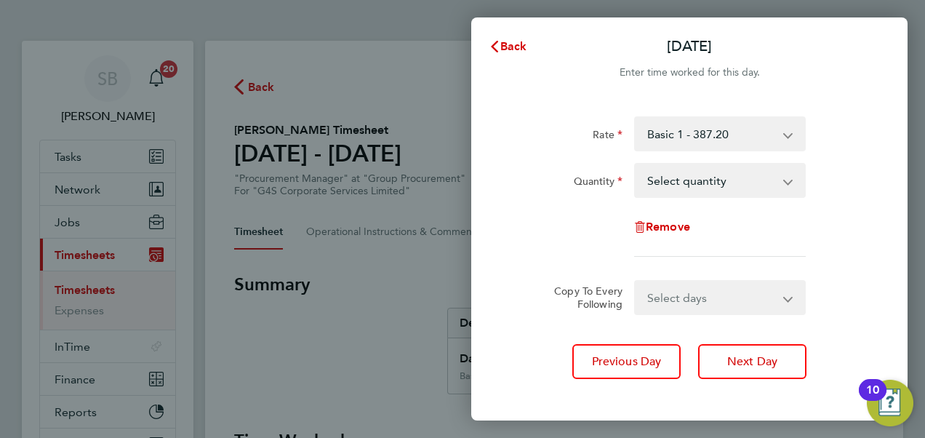
click at [705, 180] on select "Select quantity 0.5 1" at bounding box center [711, 180] width 151 height 32
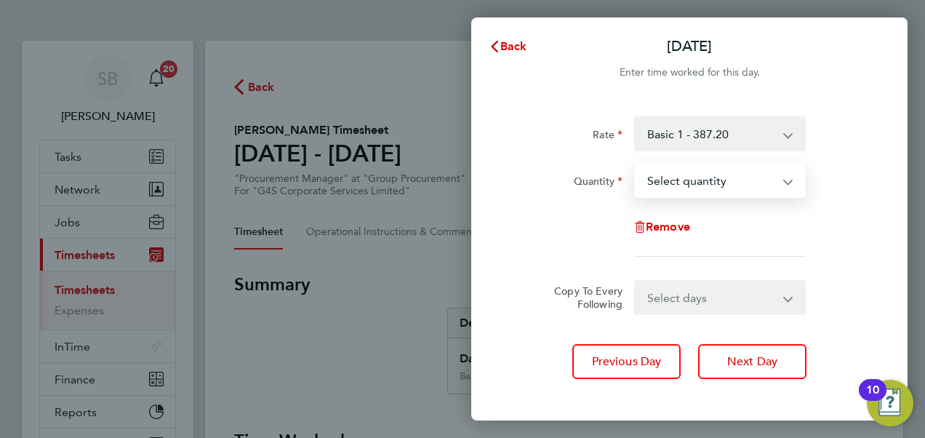
select select "1"
click at [636, 164] on select "Select quantity 0.5 1" at bounding box center [711, 180] width 151 height 32
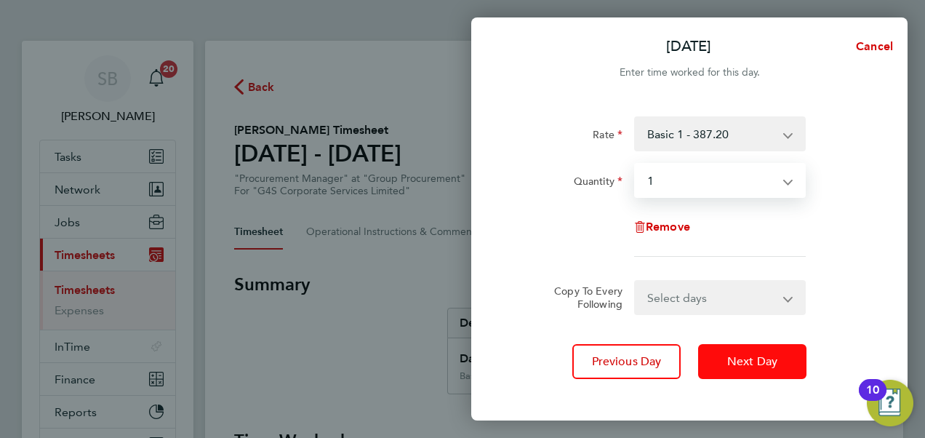
click at [761, 363] on span "Next Day" at bounding box center [753, 361] width 50 height 15
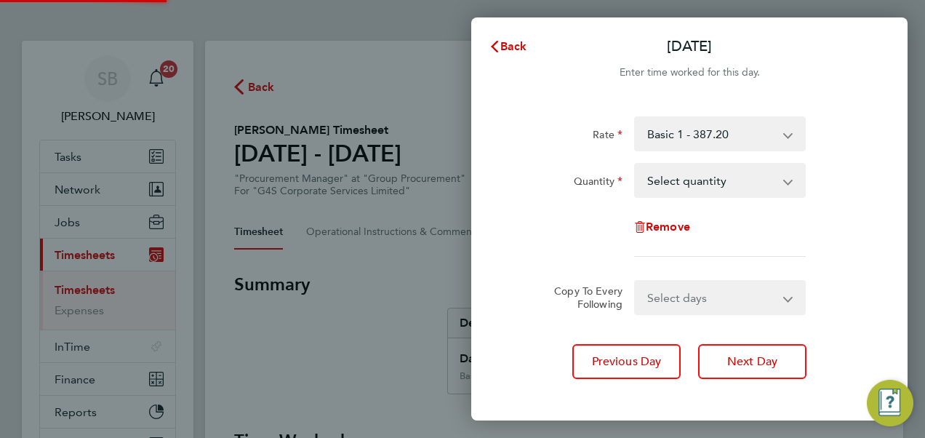
click at [701, 190] on select "Select quantity 0.5 1" at bounding box center [711, 180] width 151 height 32
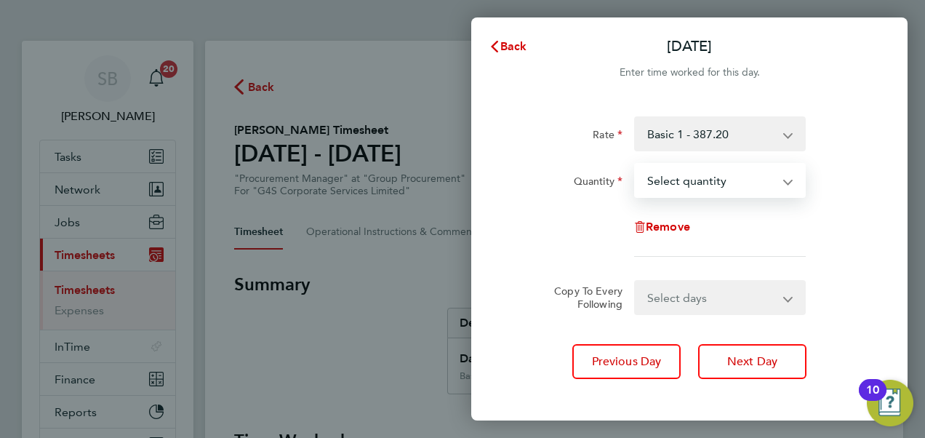
select select "1"
click at [636, 164] on select "Select quantity 0.5 1" at bounding box center [711, 180] width 151 height 32
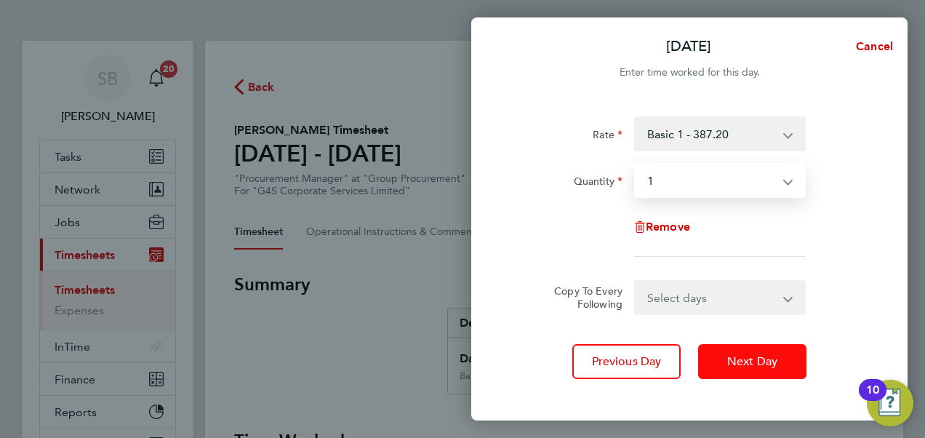
click at [748, 366] on span "Next Day" at bounding box center [753, 361] width 50 height 15
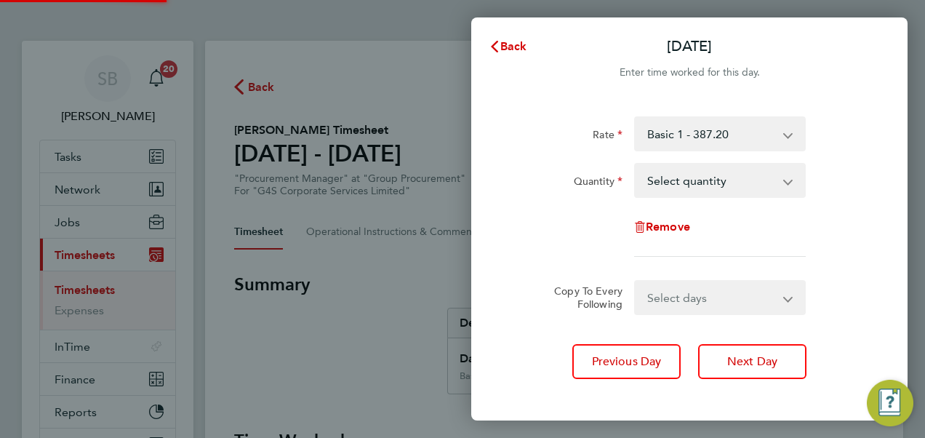
click at [681, 186] on select "Select quantity 0.5 1" at bounding box center [711, 180] width 151 height 32
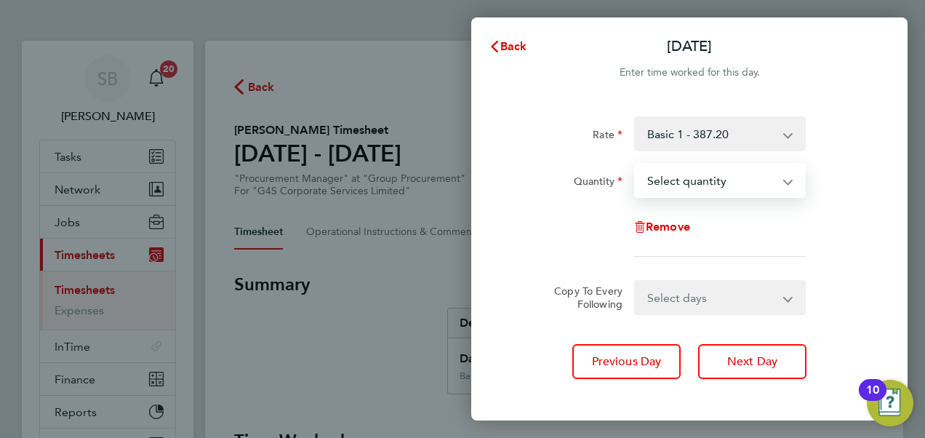
select select "1"
click at [636, 164] on select "Select quantity 0.5 1" at bounding box center [711, 180] width 151 height 32
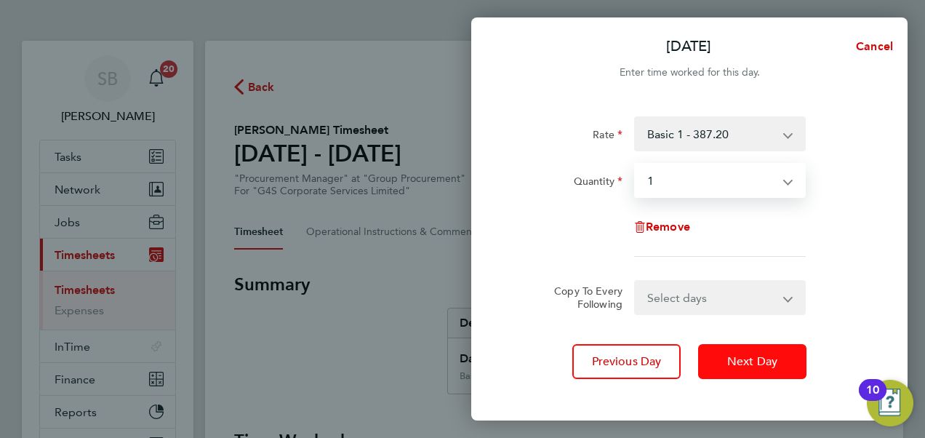
click at [752, 369] on button "Next Day" at bounding box center [752, 361] width 108 height 35
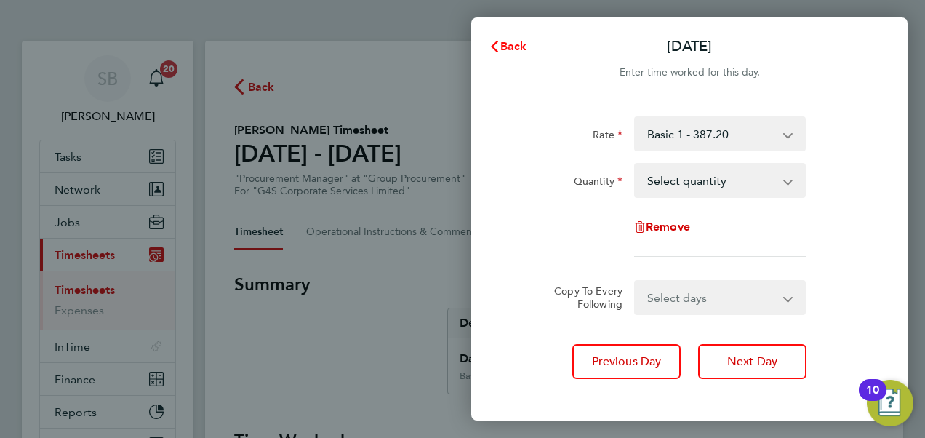
click at [511, 45] on span "Back" at bounding box center [514, 46] width 27 height 14
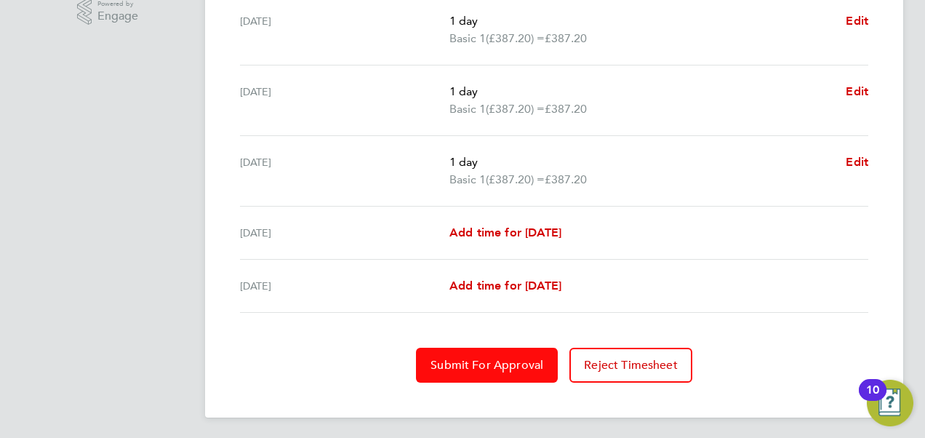
click at [521, 362] on span "Submit For Approval" at bounding box center [487, 365] width 113 height 15
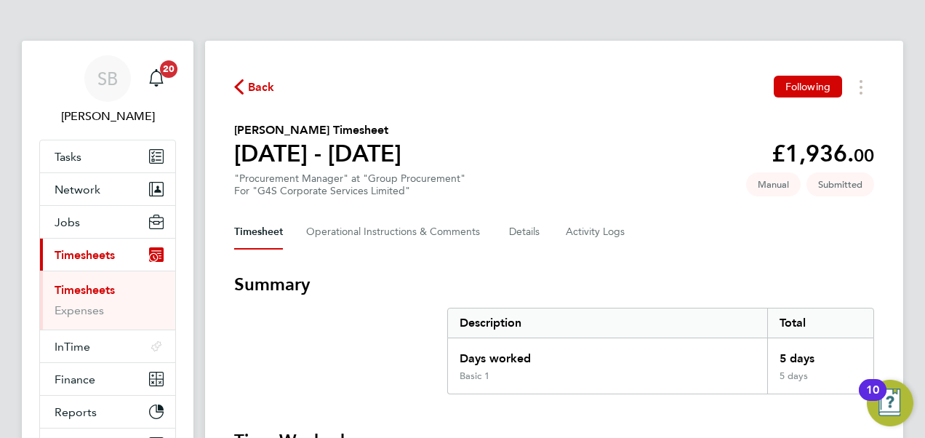
drag, startPoint x: 93, startPoint y: 255, endPoint x: 121, endPoint y: 271, distance: 32.6
click at [93, 255] on span "Timesheets" at bounding box center [85, 255] width 60 height 14
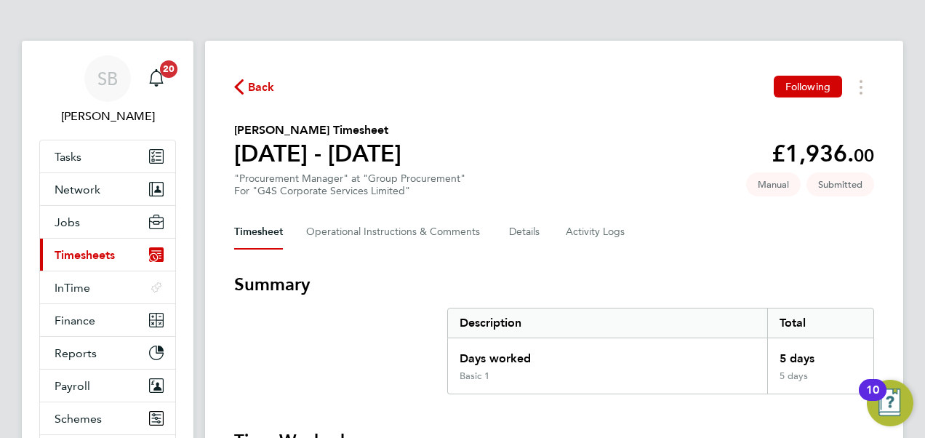
click at [96, 254] on span "Timesheets" at bounding box center [85, 255] width 60 height 14
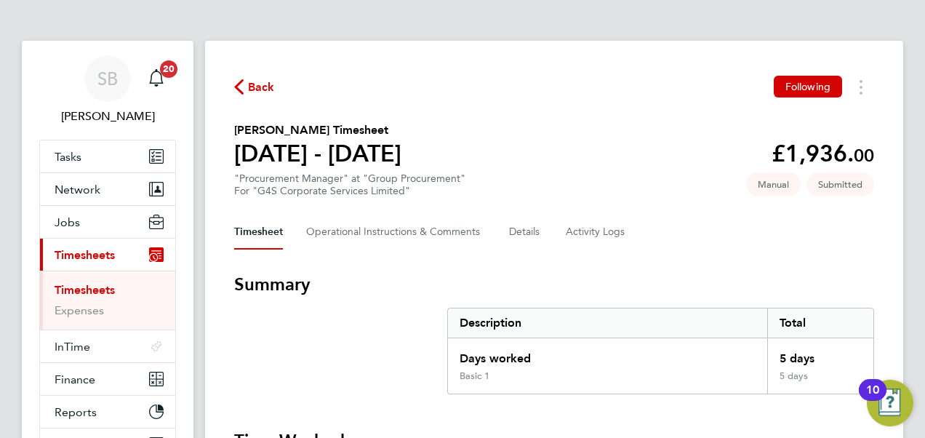
click at [97, 290] on link "Timesheets" at bounding box center [85, 290] width 60 height 14
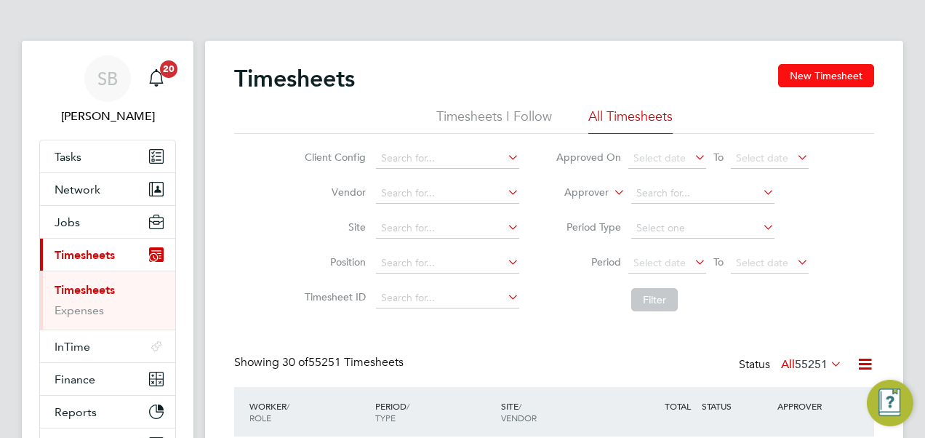
click at [810, 79] on button "New Timesheet" at bounding box center [826, 75] width 96 height 23
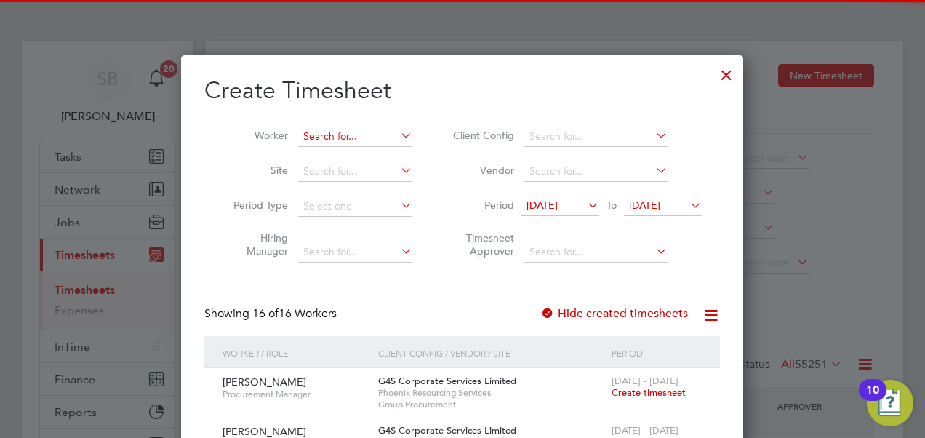
click at [330, 141] on input at bounding box center [355, 137] width 114 height 20
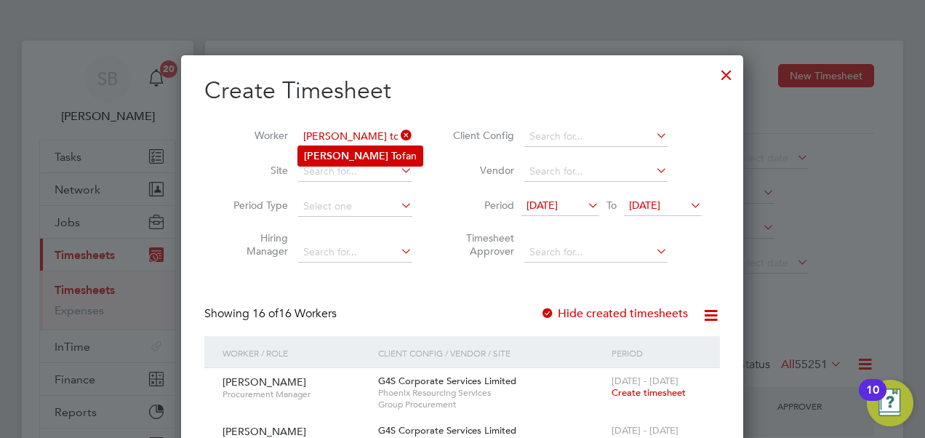
click at [335, 151] on b "[PERSON_NAME]" at bounding box center [346, 156] width 84 height 12
type input "[PERSON_NAME]"
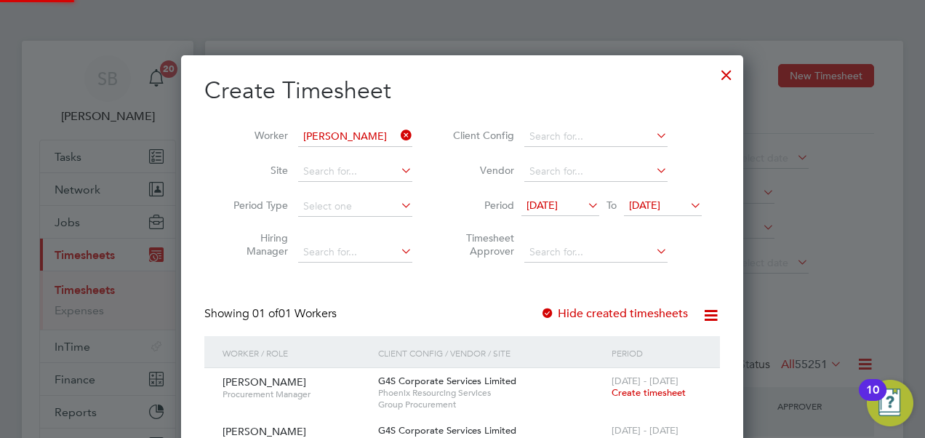
click at [558, 207] on span "[DATE]" at bounding box center [542, 205] width 31 height 13
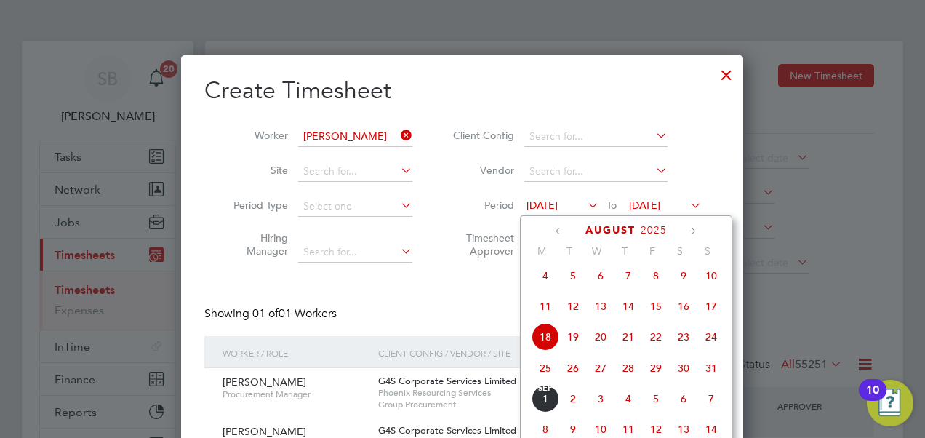
click at [706, 312] on span "17" at bounding box center [712, 306] width 28 height 28
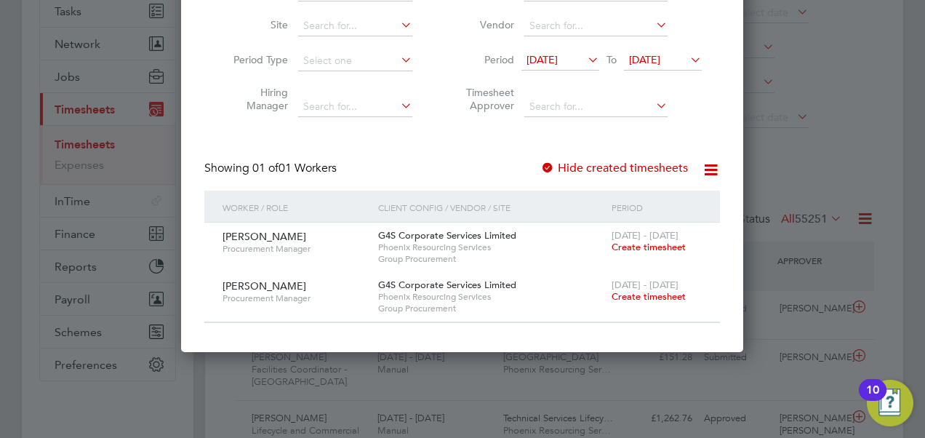
click at [642, 243] on span "Create timesheet" at bounding box center [649, 247] width 74 height 12
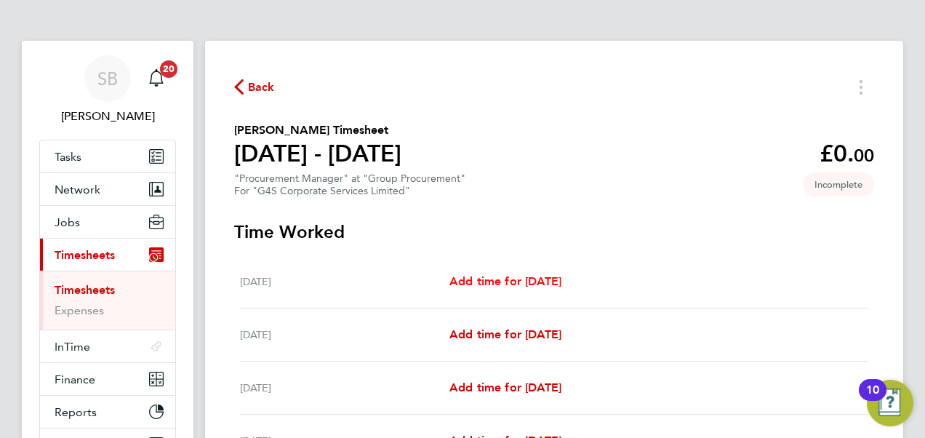
click at [517, 287] on span "Add time for [DATE]" at bounding box center [506, 281] width 112 height 14
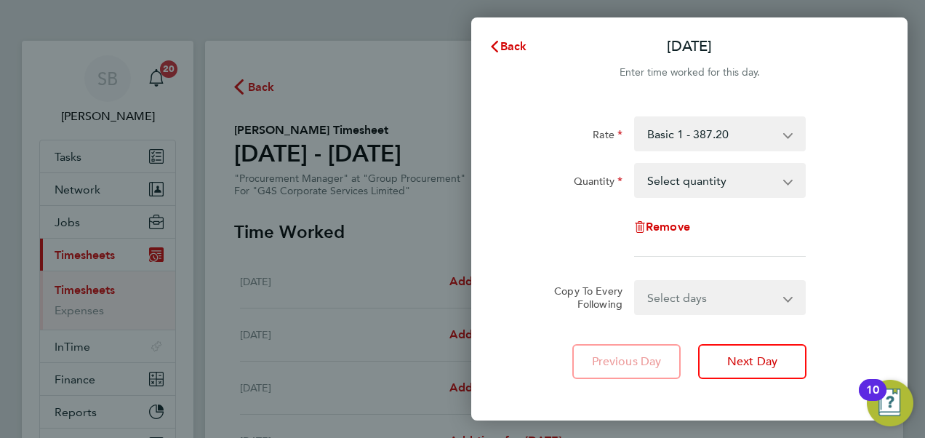
click at [685, 203] on div "Rate Basic 1 - 387.20 Quantity Select quantity 0.5 1 Remove" at bounding box center [689, 186] width 355 height 140
click at [685, 191] on select "Select quantity 0.5 1" at bounding box center [711, 180] width 151 height 32
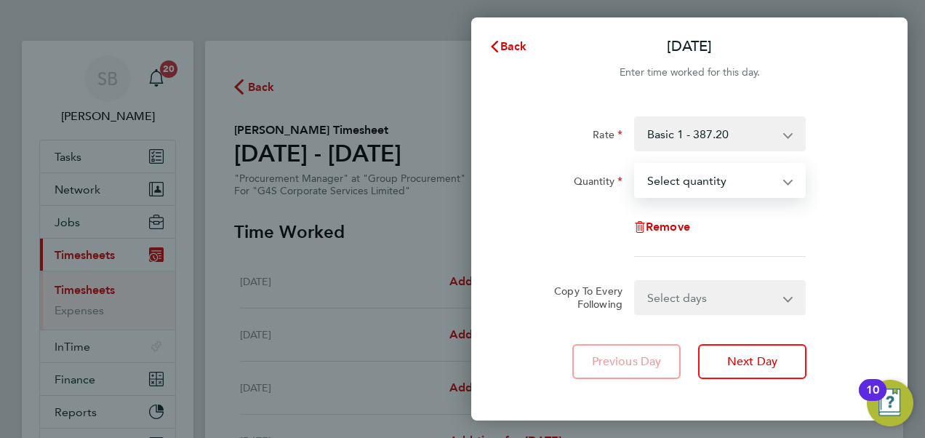
select select "1"
click at [636, 164] on select "Select quantity 0.5 1" at bounding box center [711, 180] width 151 height 32
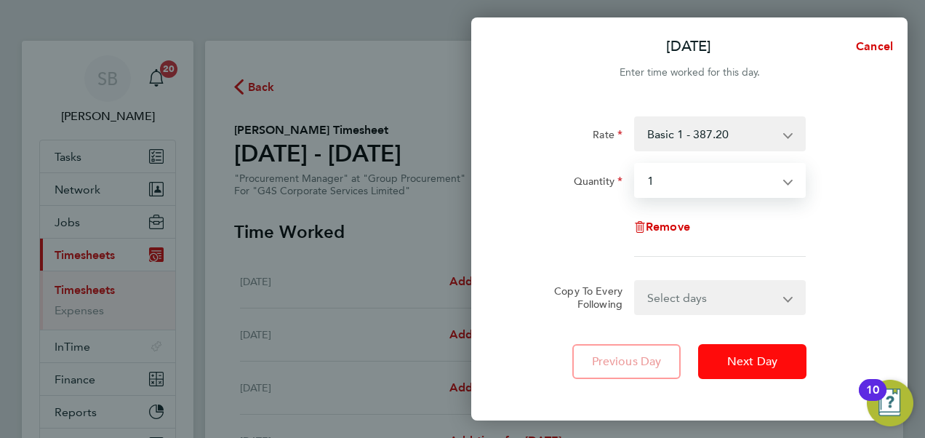
click at [749, 360] on span "Next Day" at bounding box center [753, 361] width 50 height 15
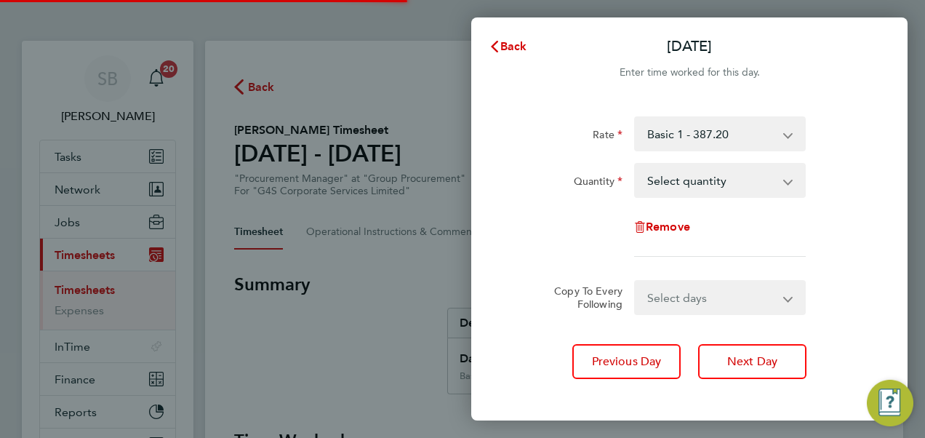
drag, startPoint x: 682, startPoint y: 182, endPoint x: 679, endPoint y: 196, distance: 14.8
click at [682, 181] on select "Select quantity 0.5 1" at bounding box center [711, 180] width 151 height 32
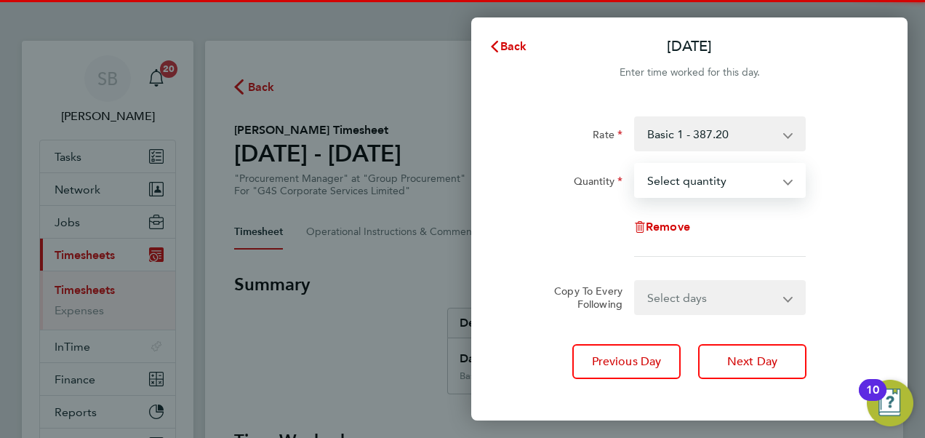
select select "1"
click at [636, 164] on select "Select quantity 0.5 1" at bounding box center [711, 180] width 151 height 32
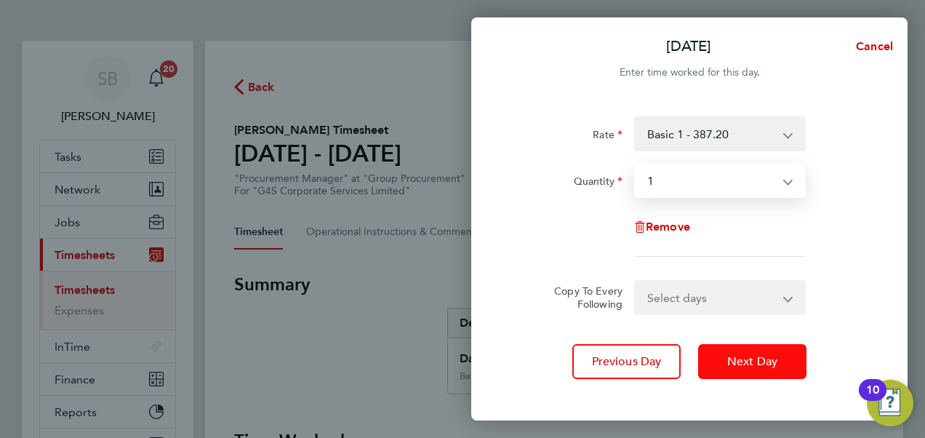
click at [773, 372] on button "Next Day" at bounding box center [752, 361] width 108 height 35
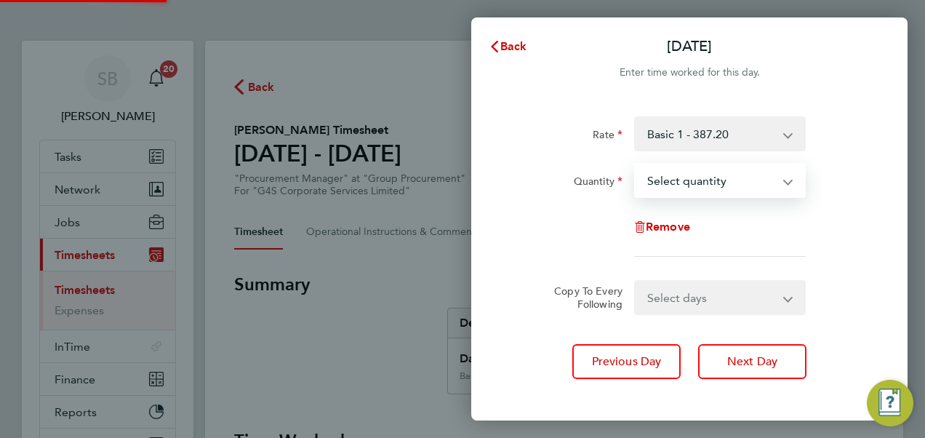
click at [682, 182] on select "Select quantity 0.5 1" at bounding box center [711, 180] width 151 height 32
select select "1"
click at [636, 164] on select "Select quantity 0.5 1" at bounding box center [711, 180] width 151 height 32
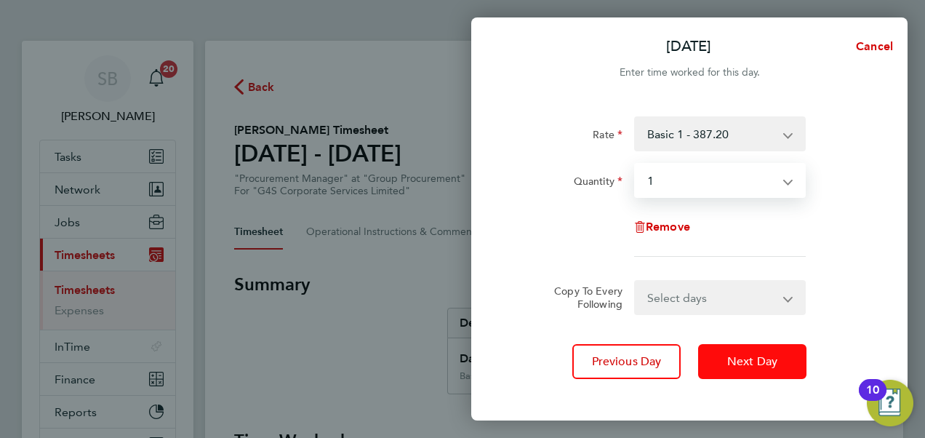
click at [765, 365] on span "Next Day" at bounding box center [753, 361] width 50 height 15
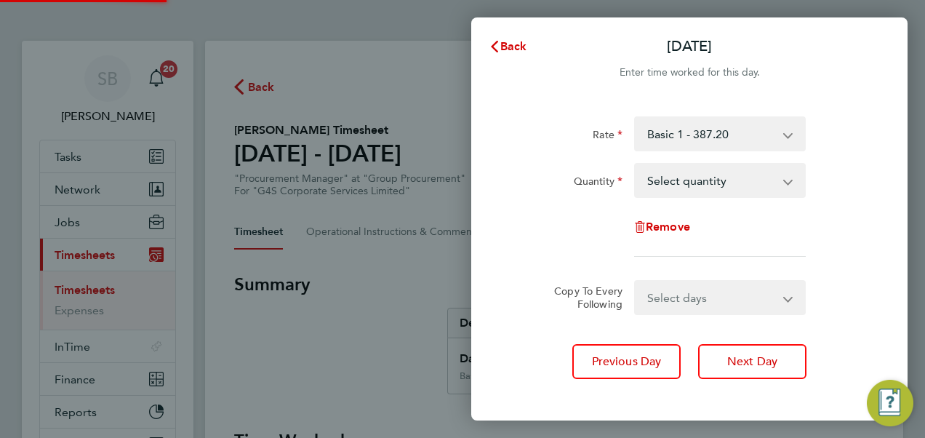
drag, startPoint x: 706, startPoint y: 203, endPoint x: 696, endPoint y: 192, distance: 14.9
click at [696, 184] on select "Select quantity 0.5 1" at bounding box center [711, 180] width 151 height 32
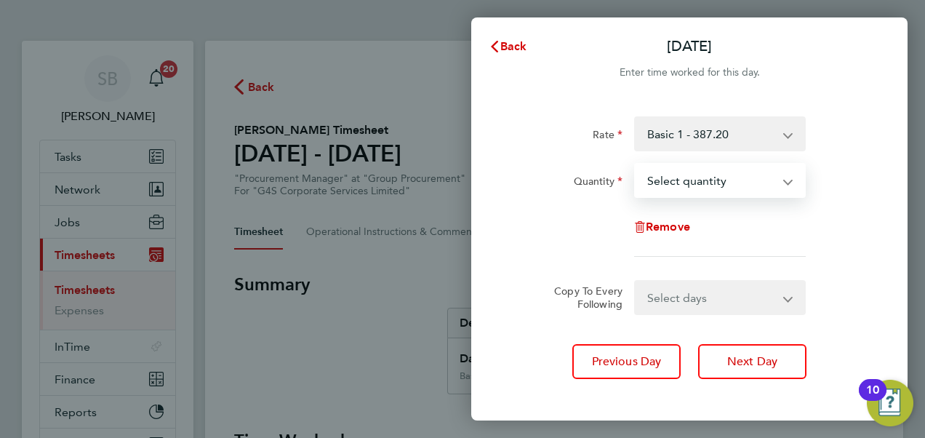
select select "1"
click at [636, 164] on select "Select quantity 0.5 1" at bounding box center [711, 180] width 151 height 32
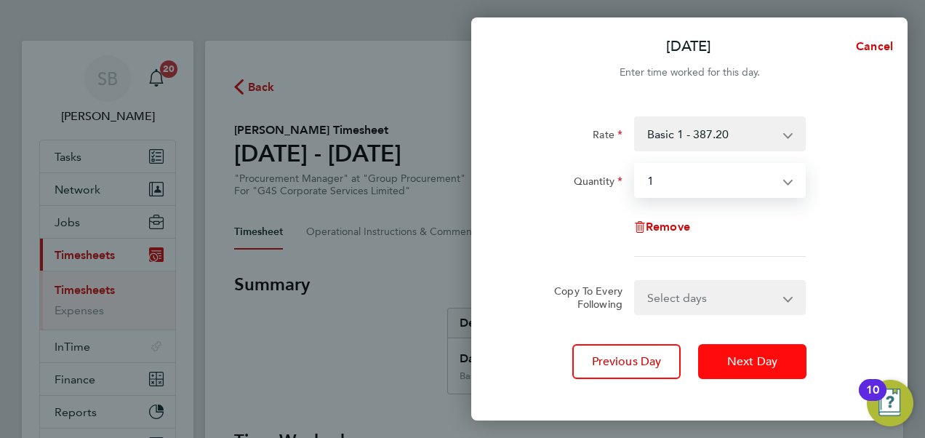
drag, startPoint x: 760, startPoint y: 376, endPoint x: 757, endPoint y: 358, distance: 18.5
click at [761, 374] on button "Next Day" at bounding box center [752, 361] width 108 height 35
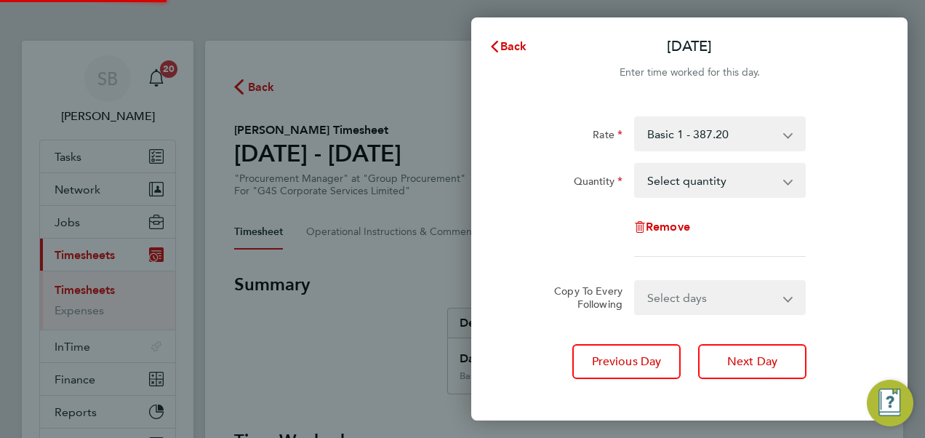
click at [697, 192] on select "Select quantity 0.5 1" at bounding box center [711, 180] width 151 height 32
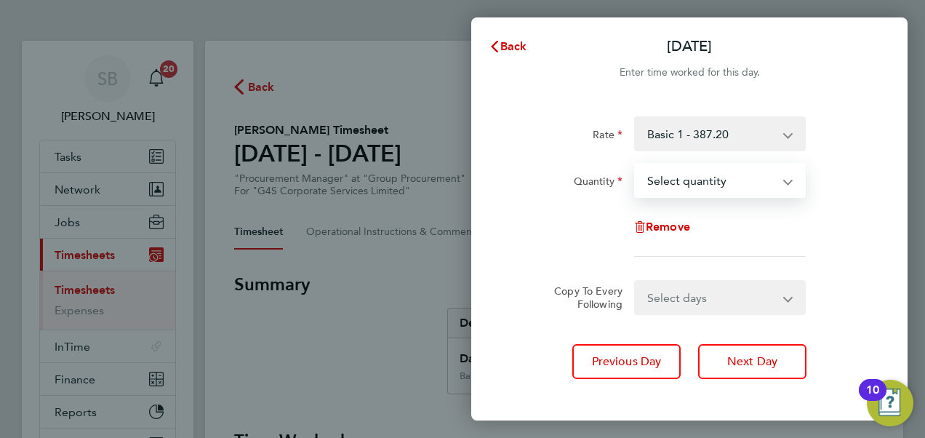
select select "1"
click at [636, 164] on select "Select quantity 0.5 1" at bounding box center [711, 180] width 151 height 32
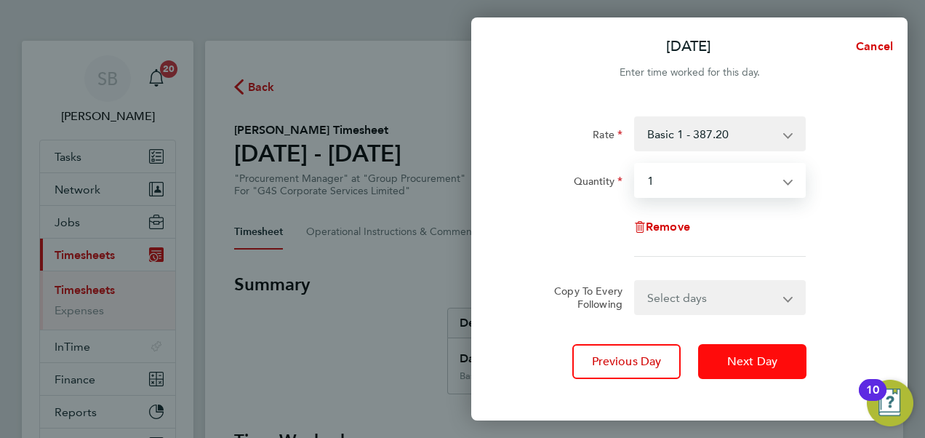
click at [752, 356] on span "Next Day" at bounding box center [753, 361] width 50 height 15
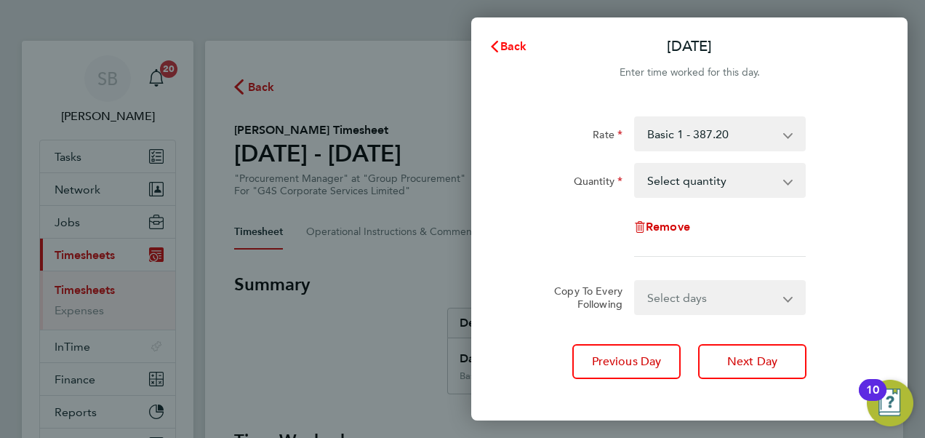
click at [521, 47] on span "Back" at bounding box center [514, 46] width 27 height 14
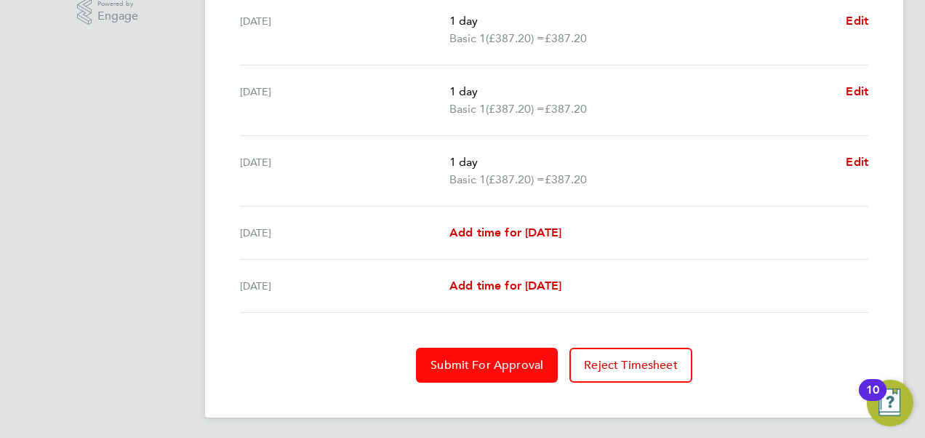
click at [478, 362] on span "Submit For Approval" at bounding box center [487, 365] width 113 height 15
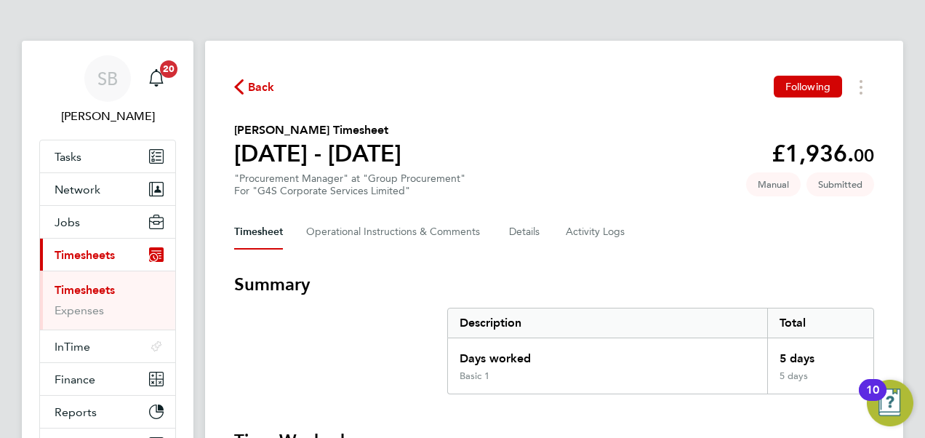
click at [65, 255] on span "Timesheets" at bounding box center [85, 255] width 60 height 14
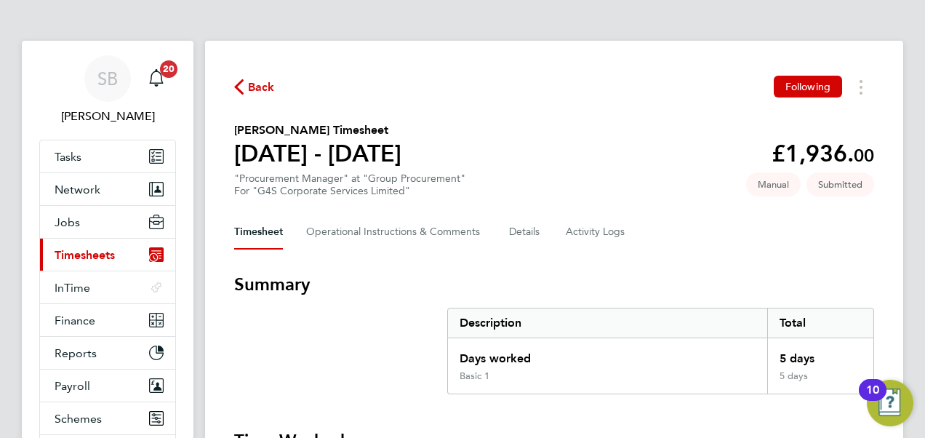
click at [95, 260] on span "Timesheets" at bounding box center [85, 255] width 60 height 14
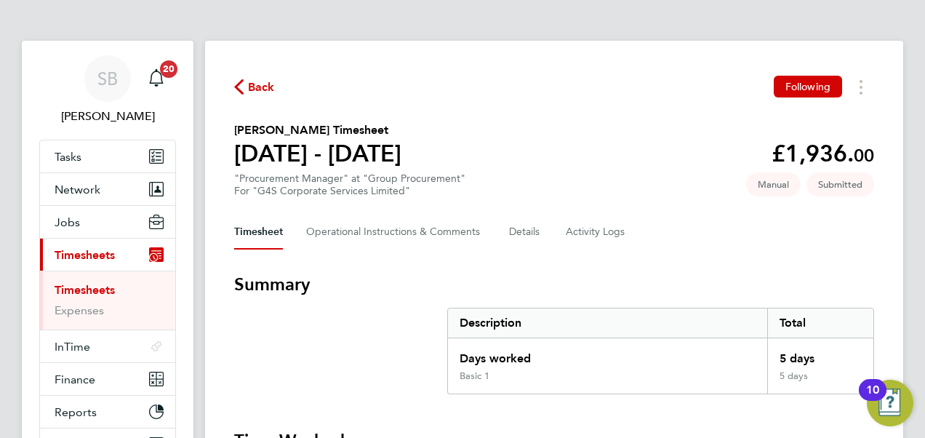
click at [85, 290] on link "Timesheets" at bounding box center [85, 290] width 60 height 14
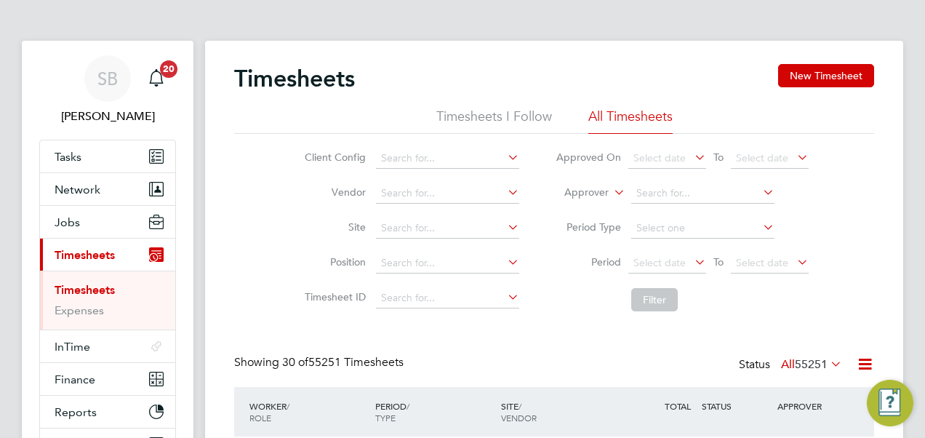
click at [835, 81] on button "New Timesheet" at bounding box center [826, 75] width 96 height 23
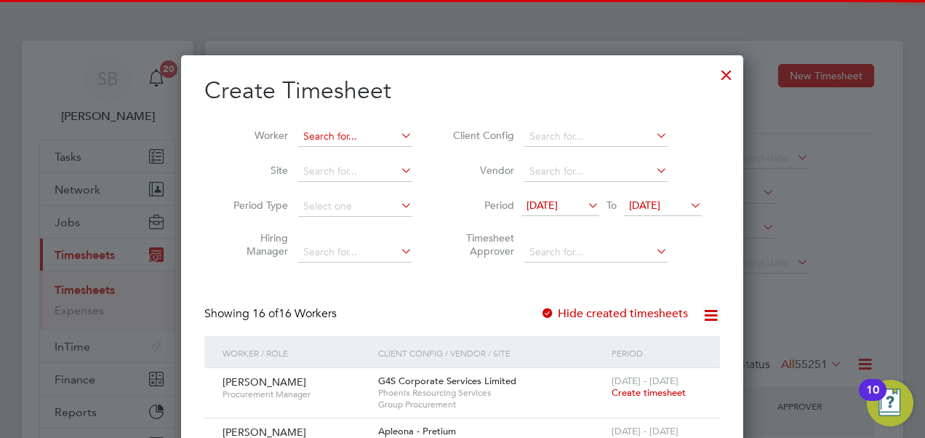
click at [380, 133] on input at bounding box center [355, 137] width 114 height 20
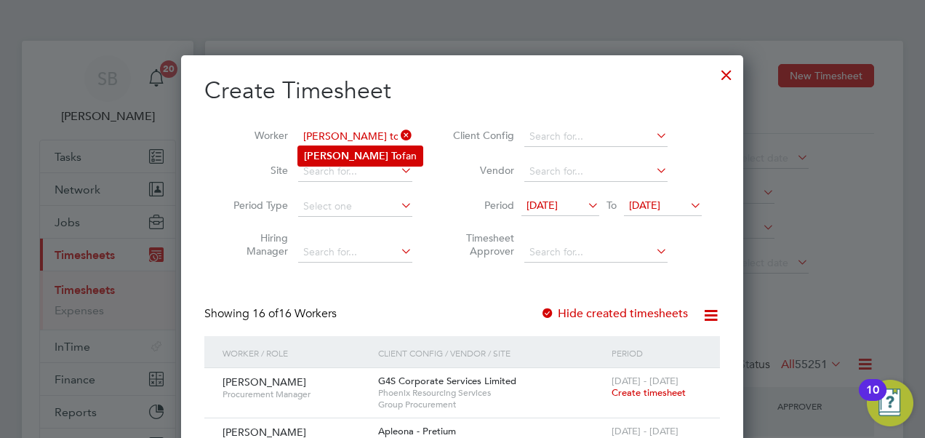
click at [371, 148] on li "[PERSON_NAME] fan" at bounding box center [360, 156] width 124 height 20
type input "[PERSON_NAME]"
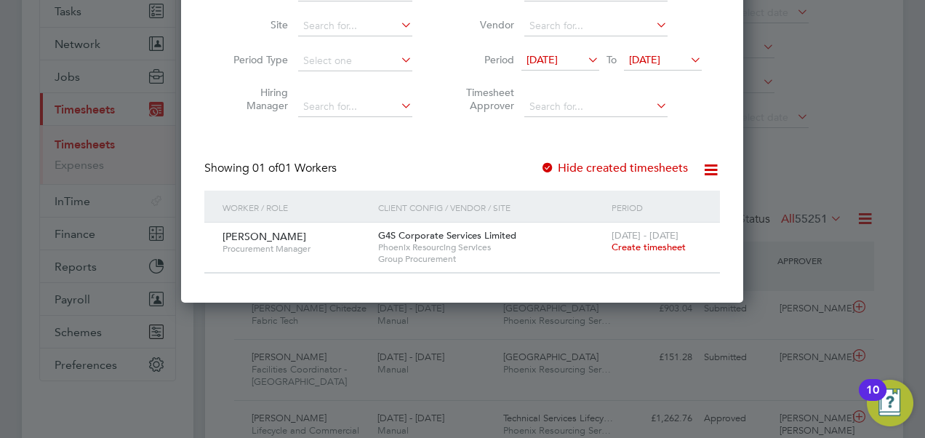
click at [634, 247] on span "Create timesheet" at bounding box center [649, 247] width 74 height 12
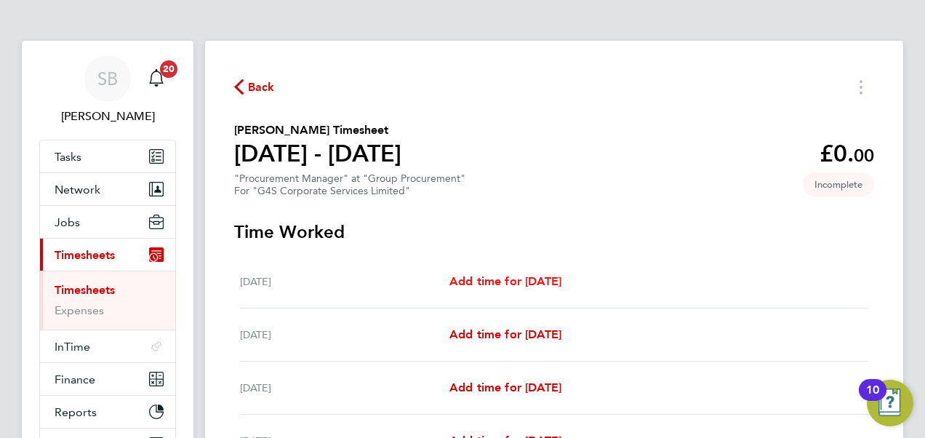
click at [537, 279] on span "Add time for [DATE]" at bounding box center [506, 281] width 112 height 14
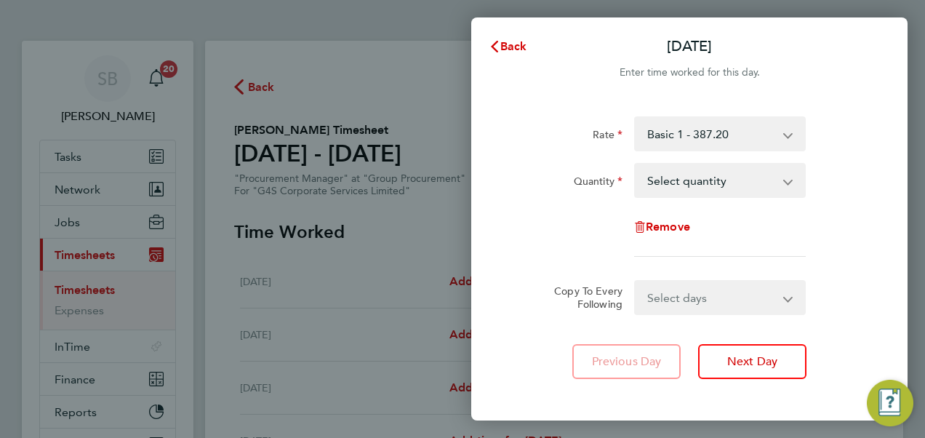
click at [664, 187] on select "Select quantity 0.5 1" at bounding box center [711, 180] width 151 height 32
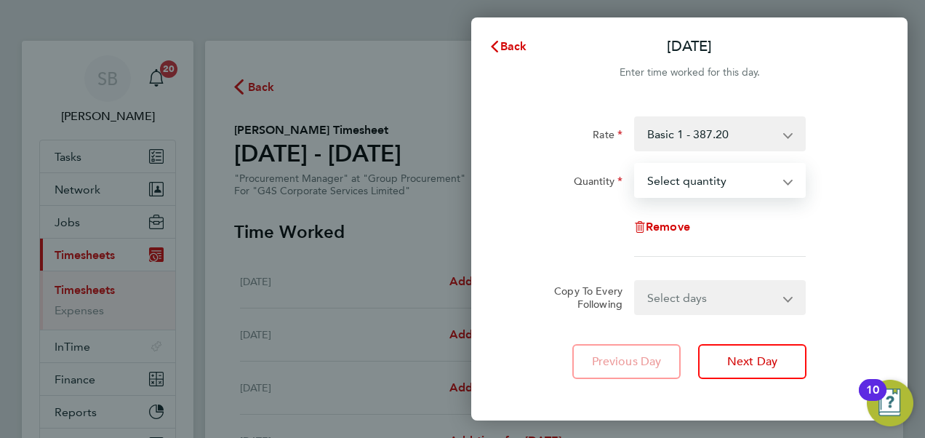
select select "1"
click at [636, 164] on select "Select quantity 0.5 1" at bounding box center [711, 180] width 151 height 32
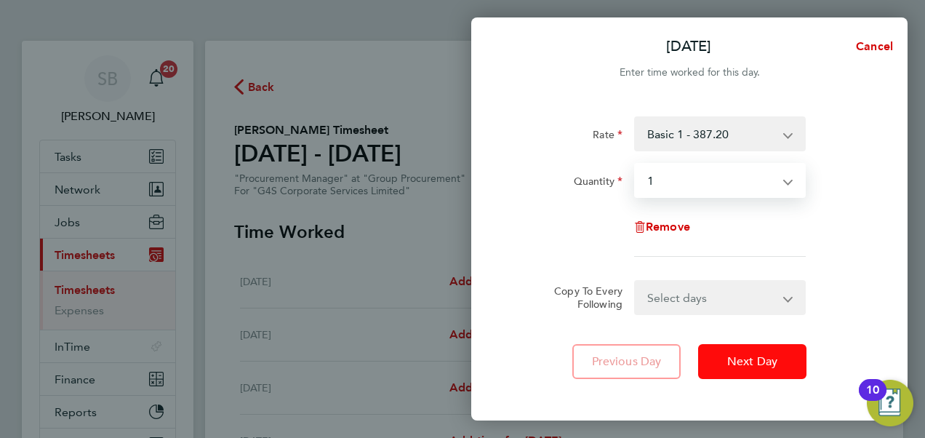
click at [760, 364] on span "Next Day" at bounding box center [753, 361] width 50 height 15
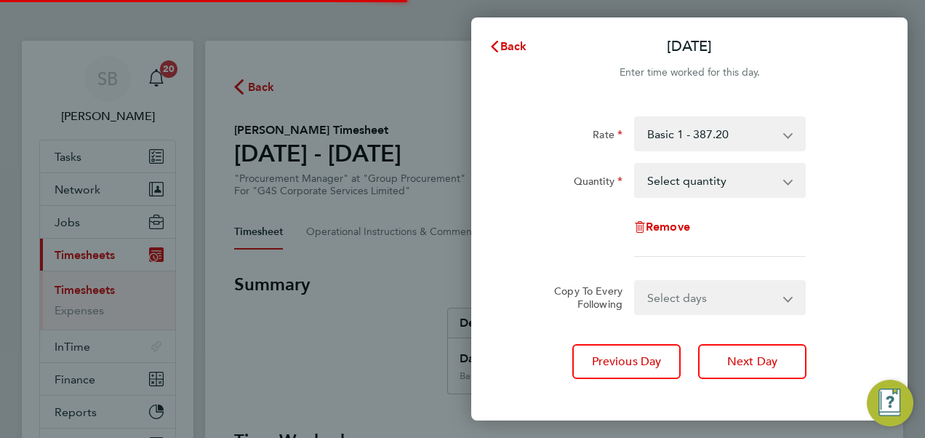
click at [682, 183] on select "Select quantity 0.5 1" at bounding box center [711, 180] width 151 height 32
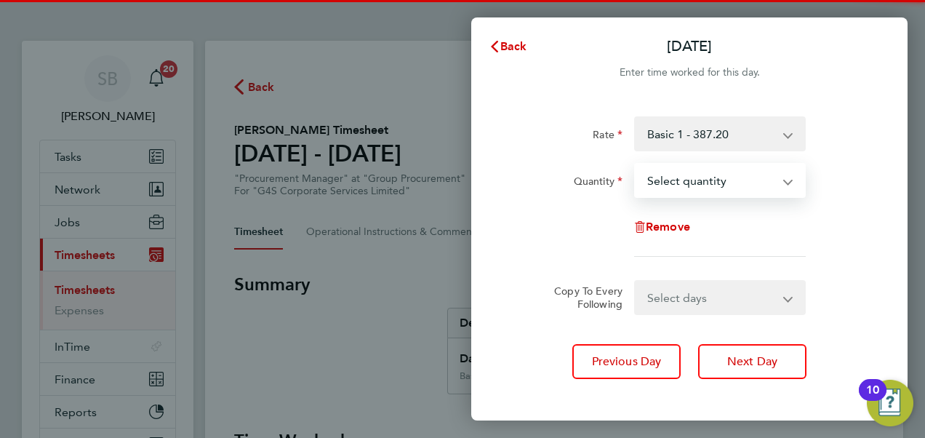
select select "1"
click at [636, 164] on select "Select quantity 0.5 1" at bounding box center [711, 180] width 151 height 32
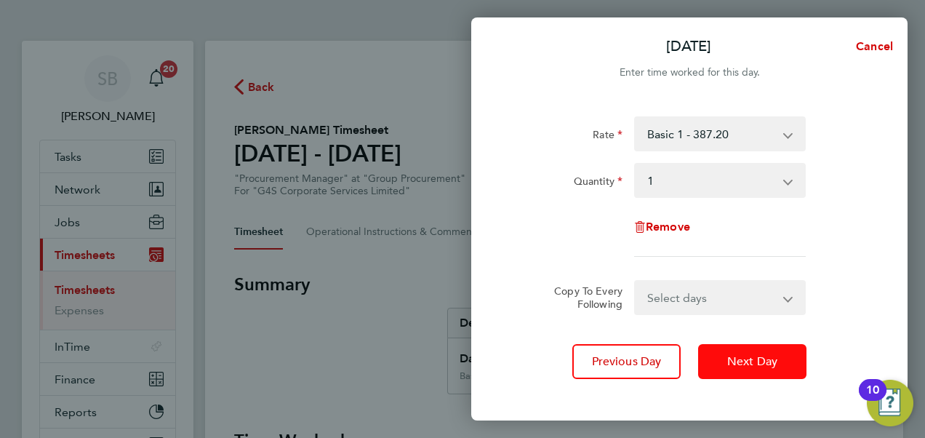
drag, startPoint x: 748, startPoint y: 363, endPoint x: 687, endPoint y: 228, distance: 147.8
click at [747, 362] on span "Next Day" at bounding box center [753, 361] width 50 height 15
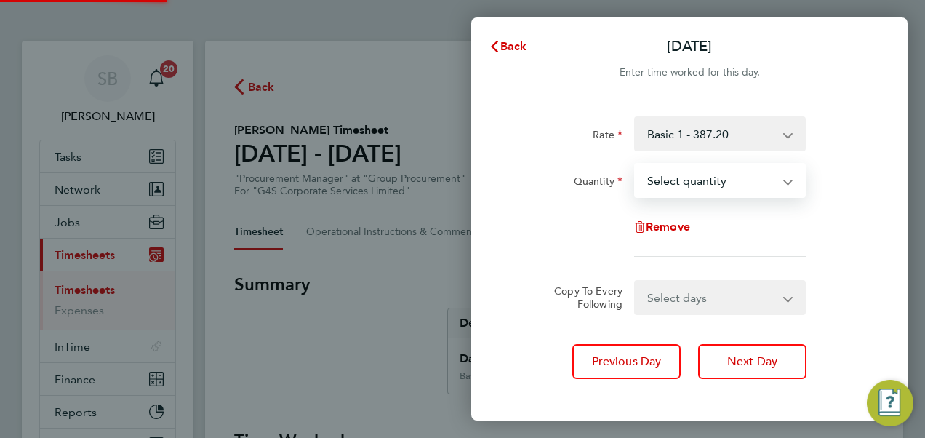
drag, startPoint x: 667, startPoint y: 178, endPoint x: 667, endPoint y: 198, distance: 19.6
click at [667, 178] on select "Select quantity 0.5 1" at bounding box center [711, 180] width 151 height 32
select select "1"
click at [636, 164] on select "Select quantity 0.5 1" at bounding box center [711, 180] width 151 height 32
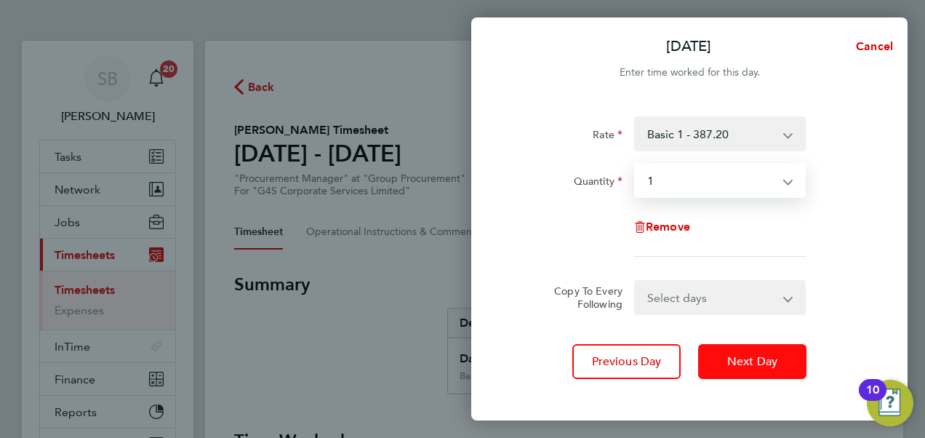
click at [777, 362] on span "Next Day" at bounding box center [753, 361] width 50 height 15
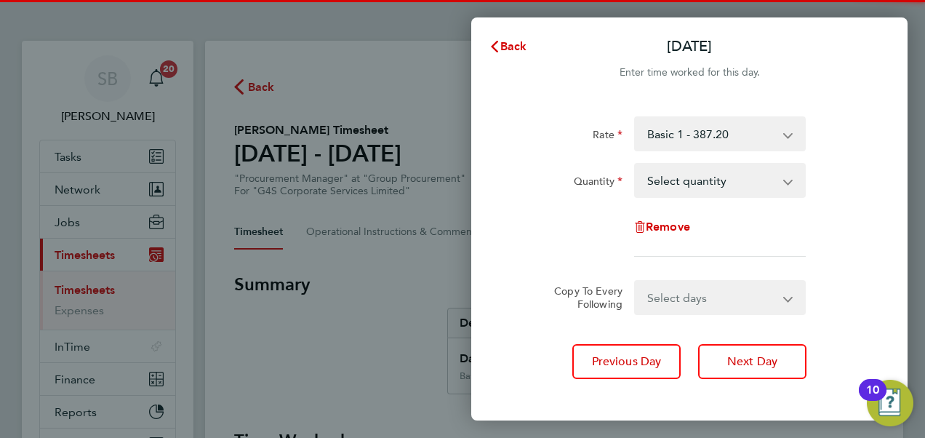
drag, startPoint x: 701, startPoint y: 182, endPoint x: 697, endPoint y: 195, distance: 13.8
click at [701, 182] on select "Select quantity 0.5 1" at bounding box center [711, 180] width 151 height 32
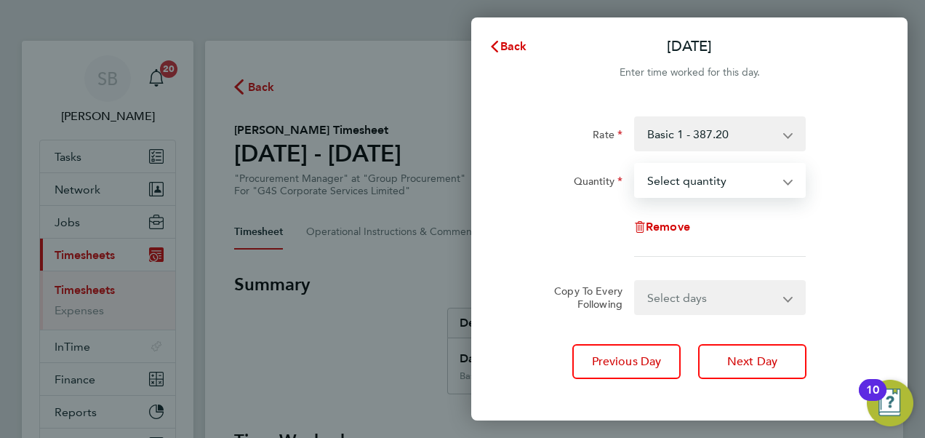
select select "1"
click at [636, 164] on select "Select quantity 0.5 1" at bounding box center [711, 180] width 151 height 32
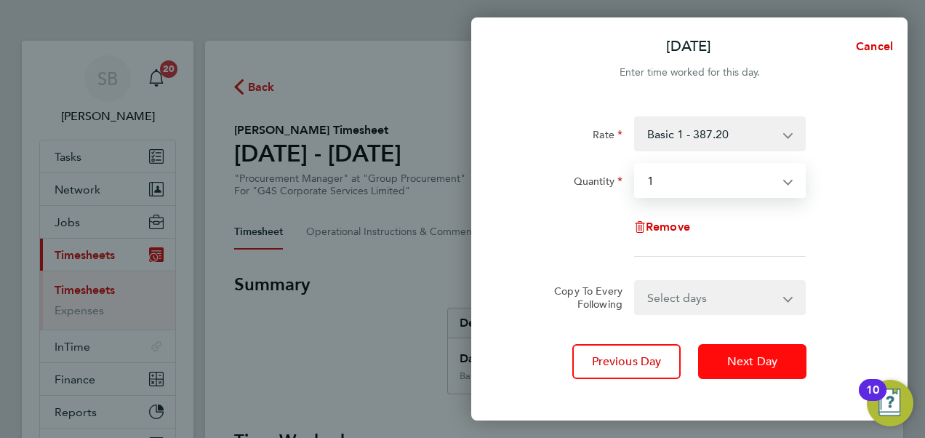
click at [759, 370] on button "Next Day" at bounding box center [752, 361] width 108 height 35
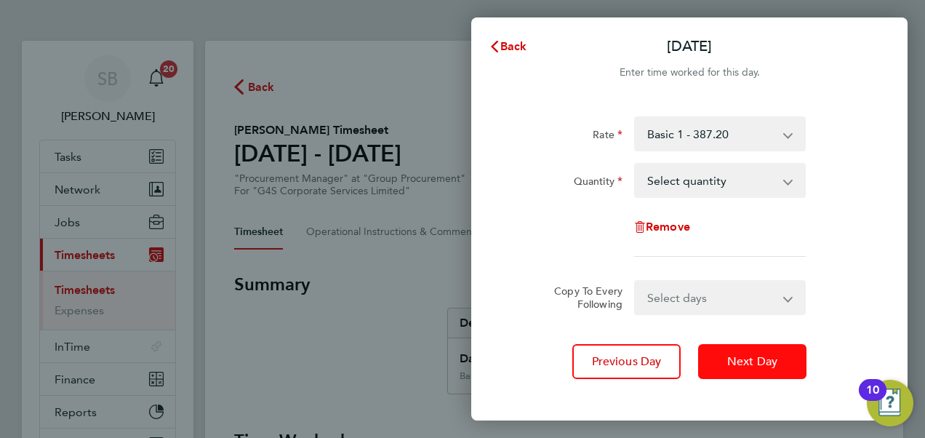
click at [760, 368] on button "Next Day" at bounding box center [752, 361] width 108 height 35
click at [517, 44] on span "Back" at bounding box center [514, 46] width 27 height 14
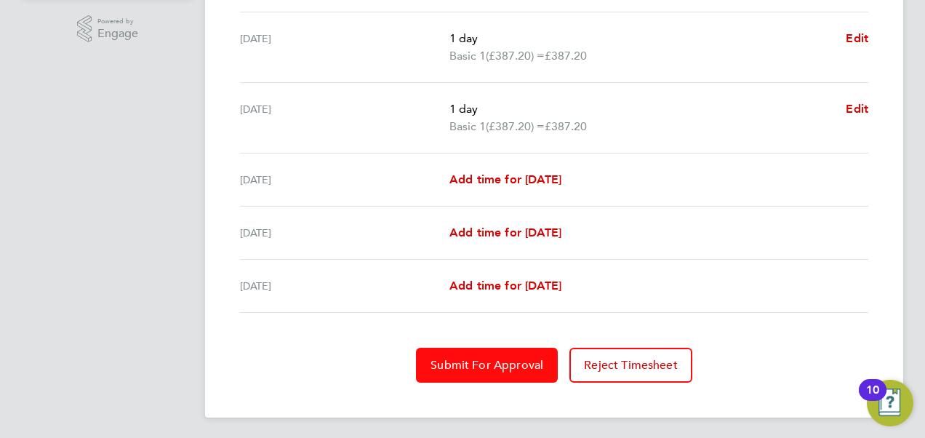
click at [516, 353] on button "Submit For Approval" at bounding box center [487, 365] width 142 height 35
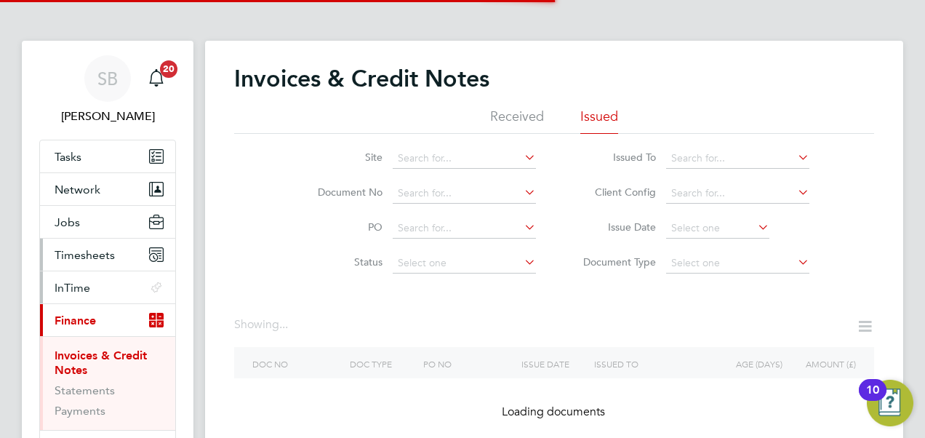
click at [90, 253] on span "Timesheets" at bounding box center [85, 255] width 60 height 14
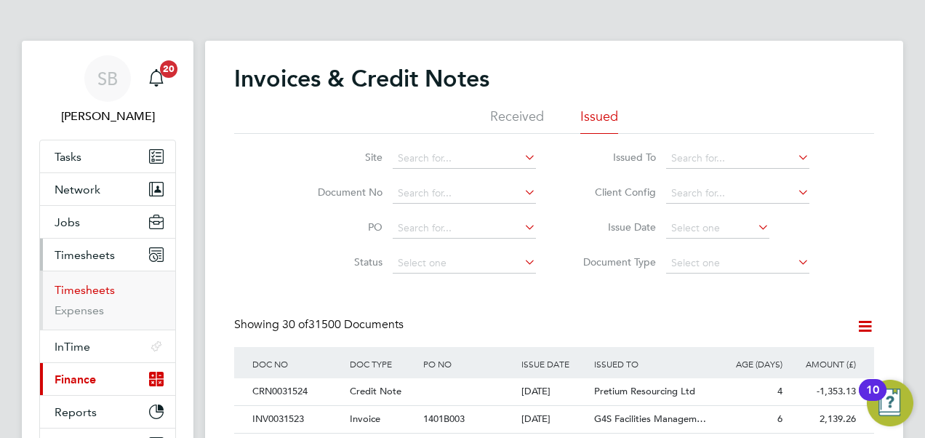
click at [97, 287] on link "Timesheets" at bounding box center [85, 290] width 60 height 14
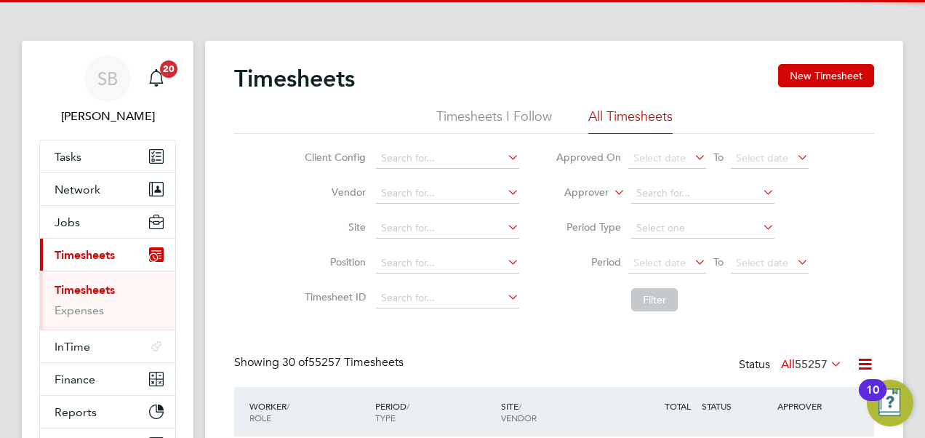
click at [611, 188] on icon at bounding box center [611, 188] width 0 height 13
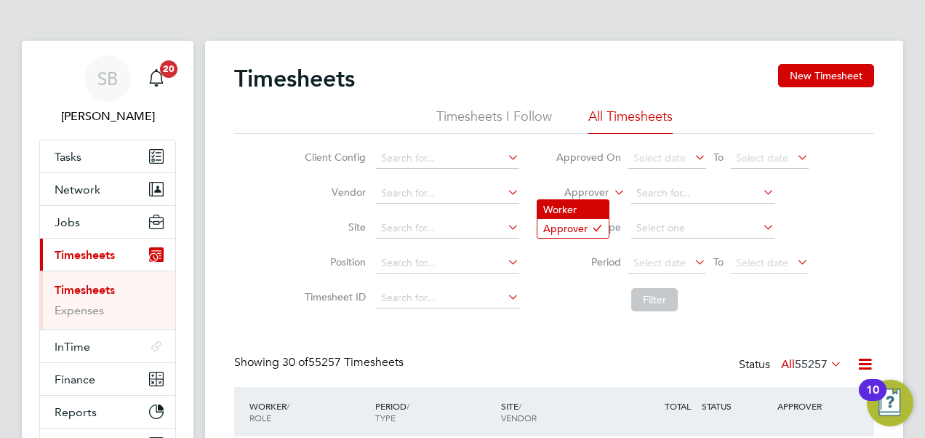
click at [562, 207] on li "Worker" at bounding box center [573, 209] width 71 height 19
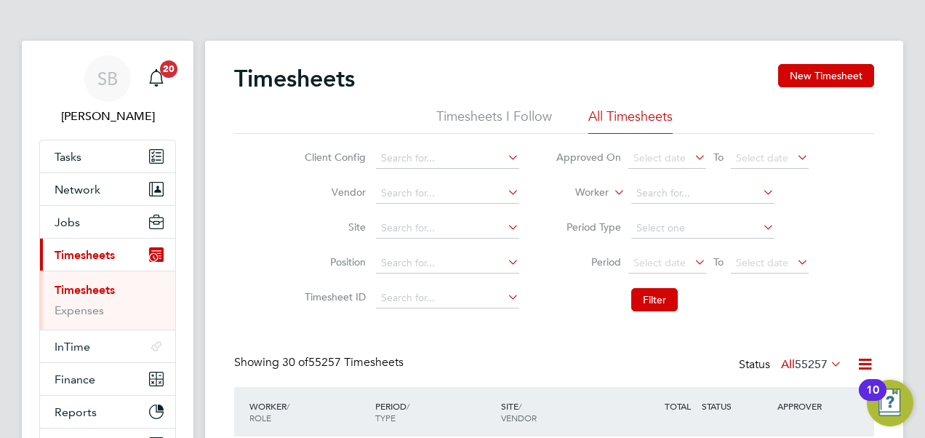
click at [666, 181] on li "Worker" at bounding box center [683, 193] width 290 height 35
click at [665, 187] on input at bounding box center [702, 193] width 143 height 20
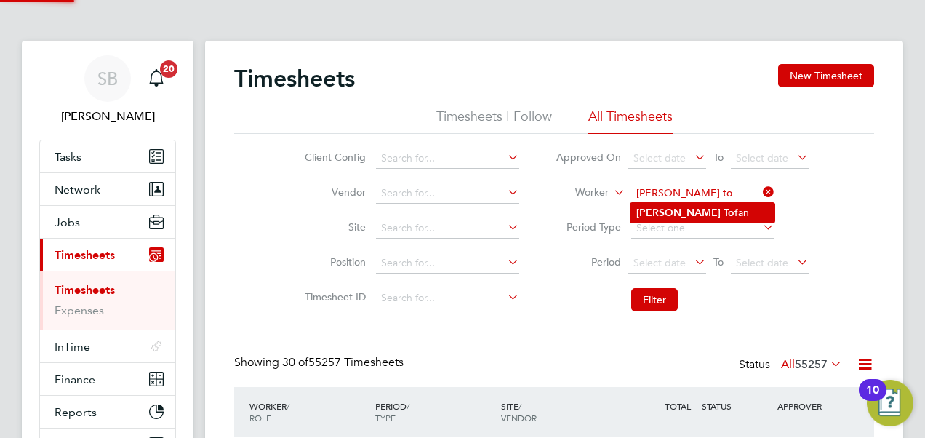
click at [672, 203] on li "[PERSON_NAME] fan" at bounding box center [703, 213] width 144 height 20
type input "[PERSON_NAME]"
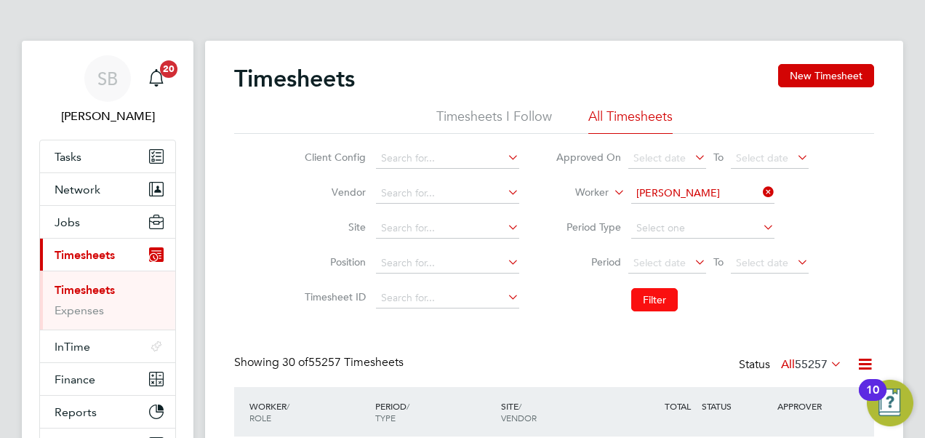
click at [661, 296] on button "Filter" at bounding box center [654, 299] width 47 height 23
